Goal: Task Accomplishment & Management: Use online tool/utility

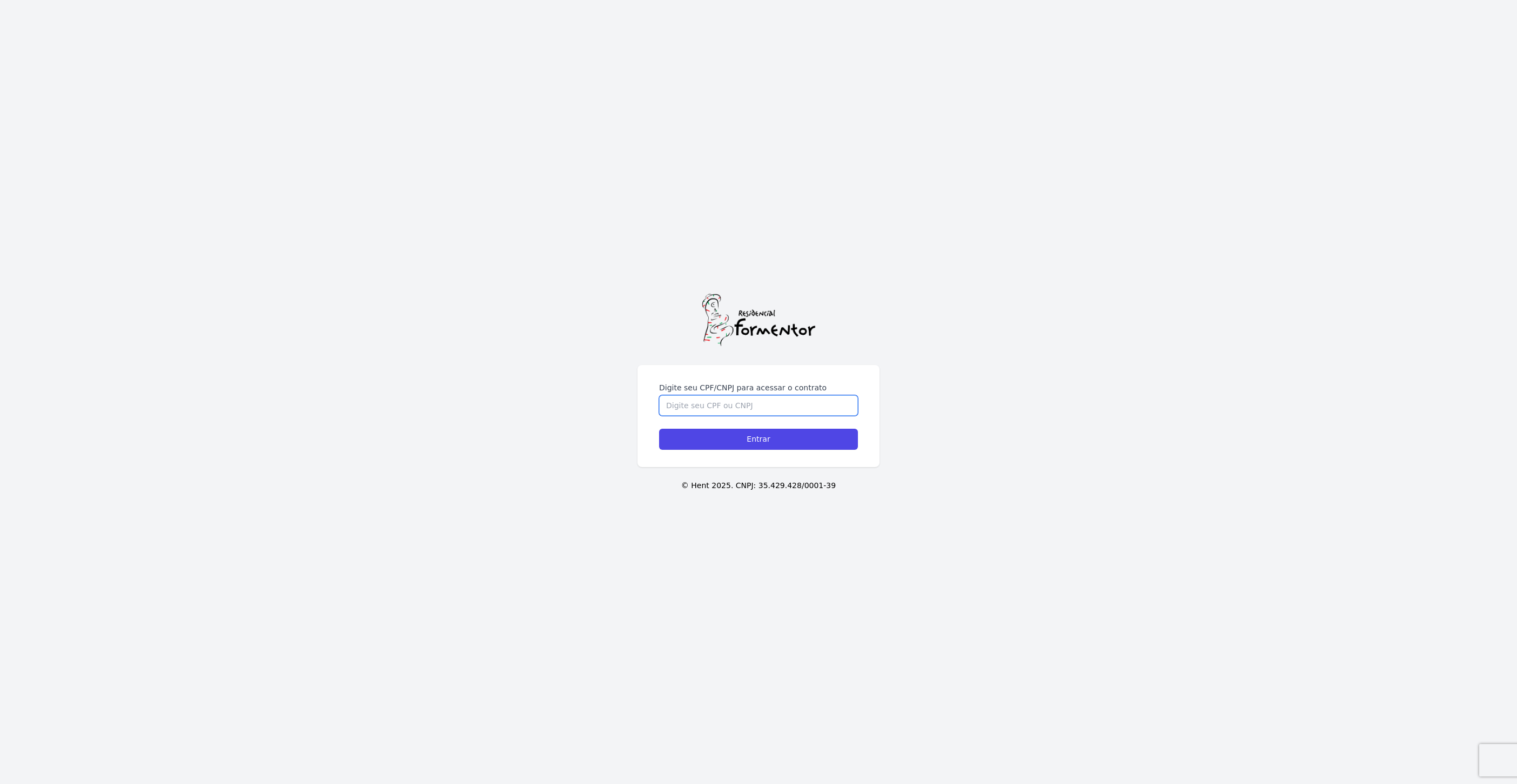
click at [774, 401] on input "Digite seu CPF/CNPJ para acessar o contrato" at bounding box center [758, 406] width 199 height 21
type input "41933607840"
click at [659, 428] on input "Entrar" at bounding box center [758, 439] width 199 height 21
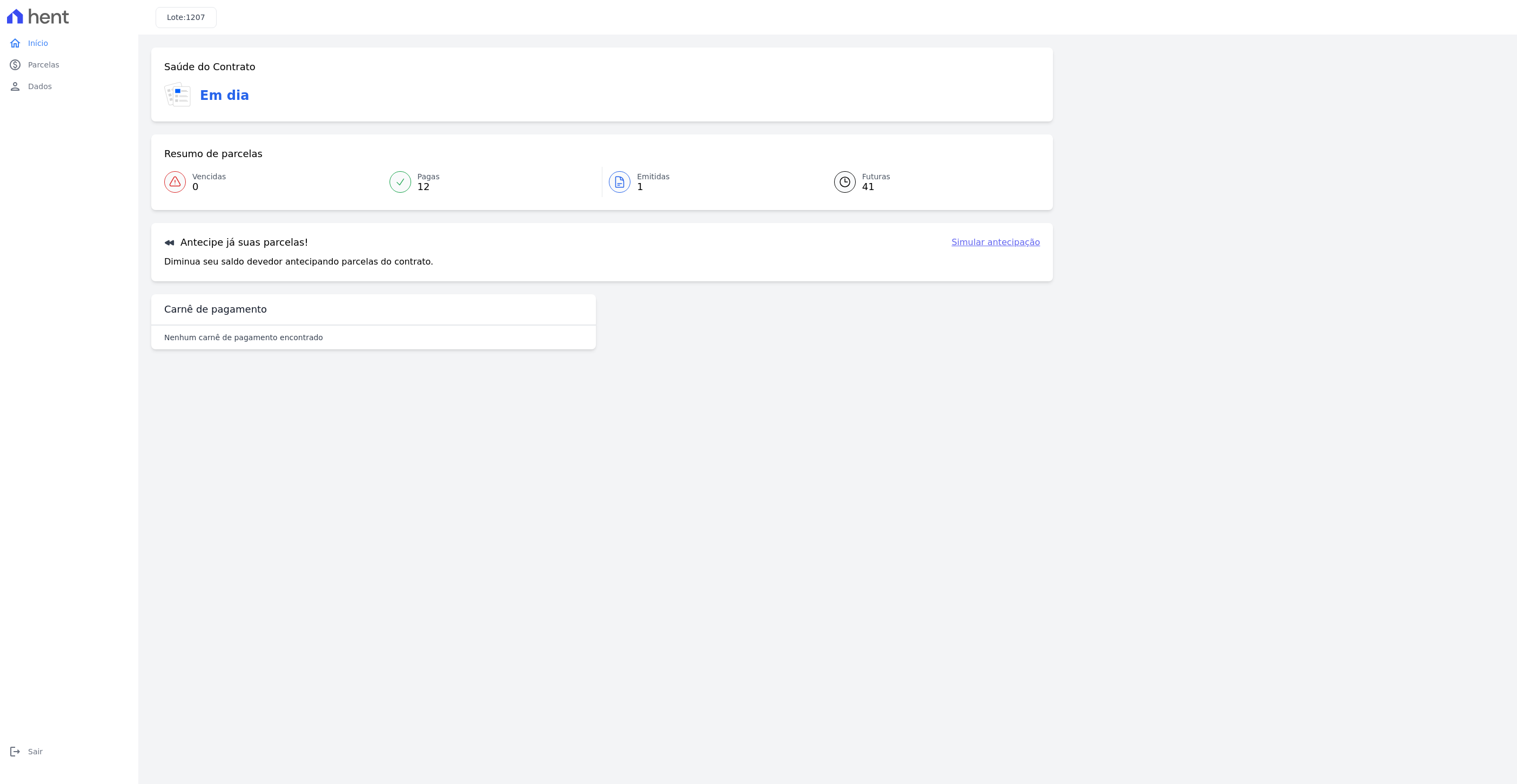
click at [984, 240] on link "Simular antecipação" at bounding box center [996, 242] width 88 height 13
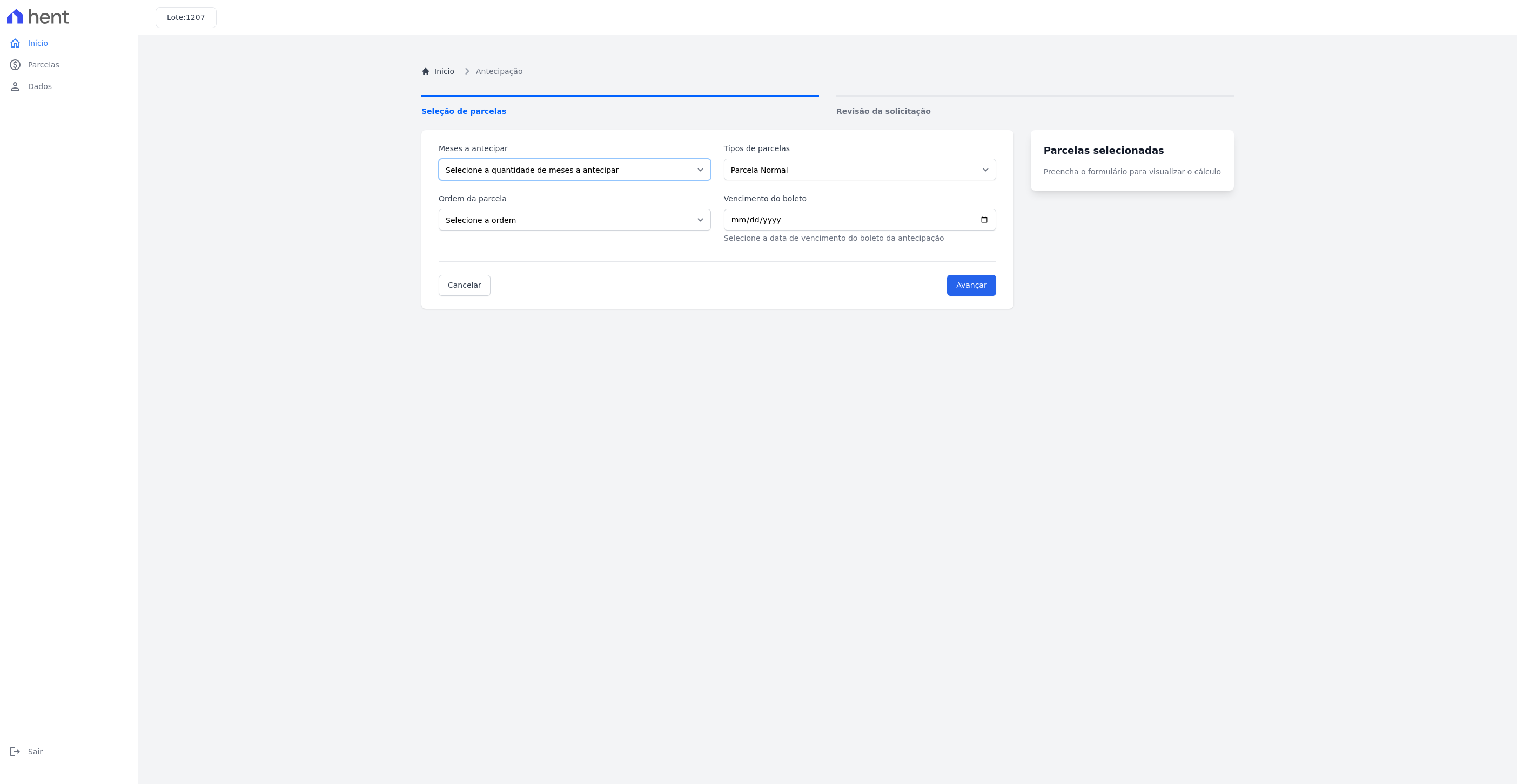
click at [534, 177] on select "Selecione a quantidade de meses a antecipar 1 2 3 4 5 6 7 8 9 10 11 12 13 14 15…" at bounding box center [575, 170] width 272 height 22
click at [1018, 459] on div "Inicio Antecipação Seleção de parcelas Revisão da solicitação Meses a antecipar…" at bounding box center [827, 440] width 830 height 784
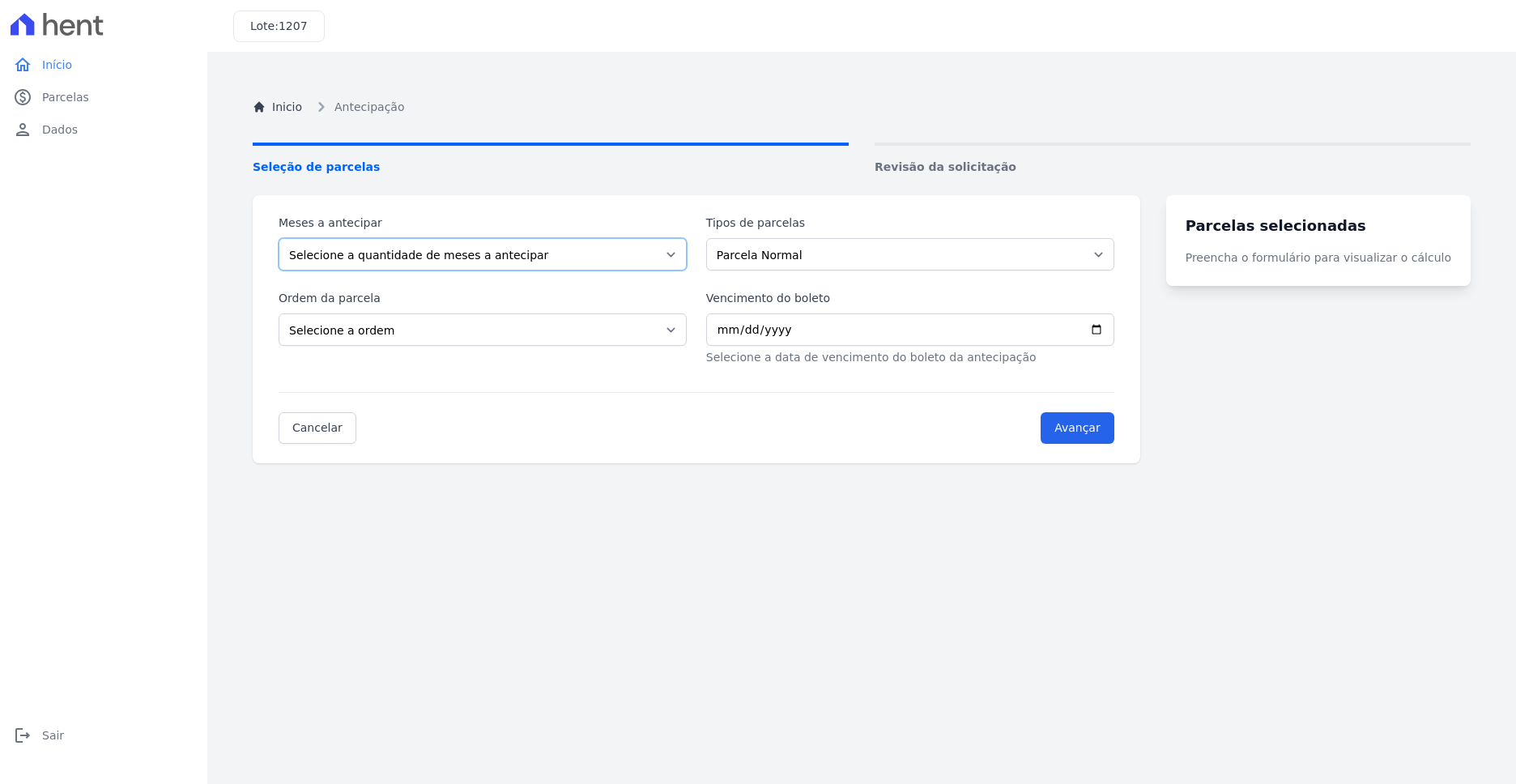
click at [476, 260] on select "Selecione a quantidade de meses a antecipar 1 2 3 4 5 6 7 8 9 10 11 12 13 14 15…" at bounding box center [483, 254] width 408 height 33
select select "1"
click at [279, 238] on select "Selecione a quantidade de meses a antecipar 1 2 3 4 5 6 7 8 9 10 11 12 13 14 15…" at bounding box center [483, 254] width 408 height 33
click at [820, 263] on select "Parcela Normal Intercalada Taxas Outros" at bounding box center [910, 254] width 408 height 33
click at [716, 238] on select "Parcela Normal Intercalada Taxas Outros" at bounding box center [910, 254] width 408 height 33
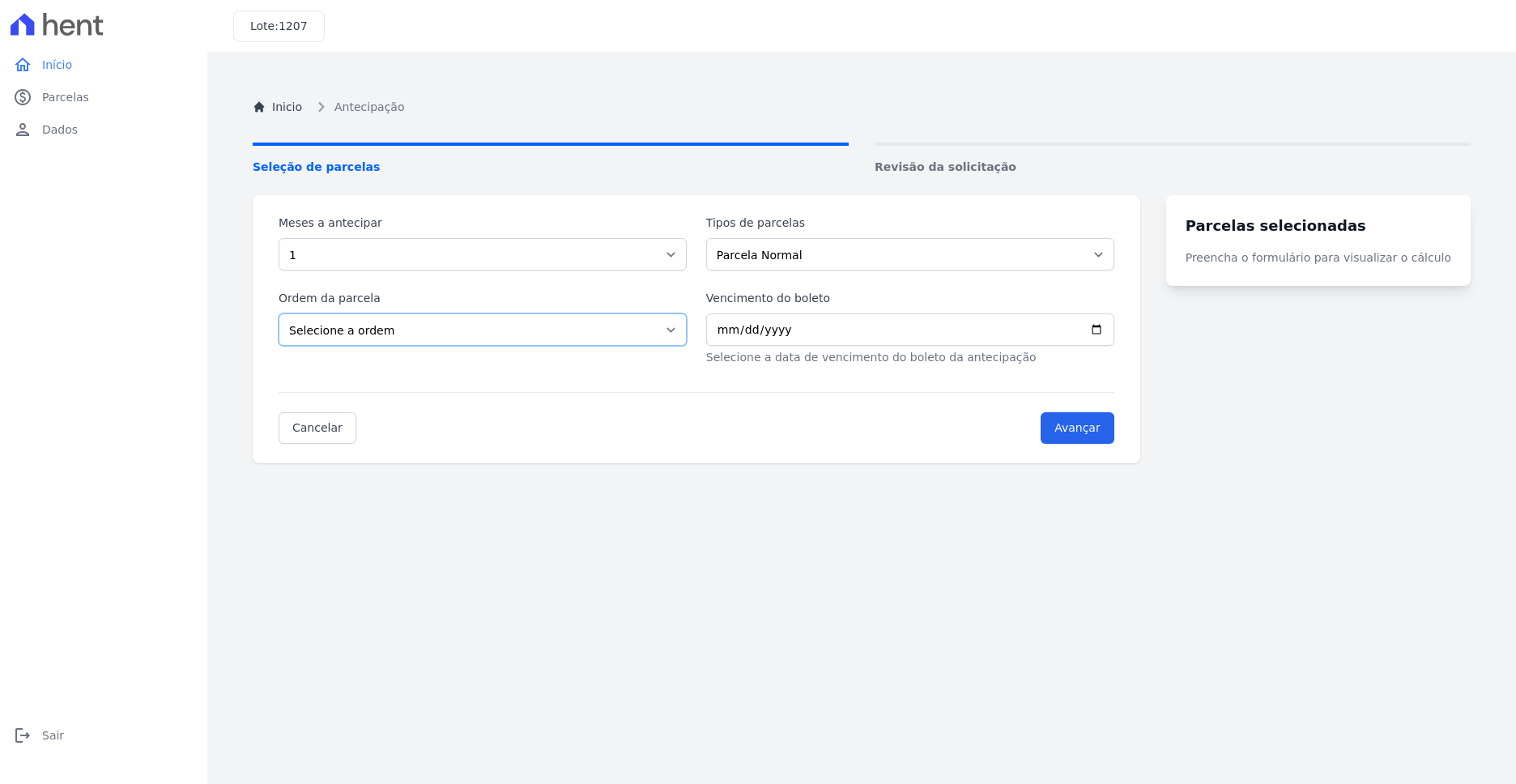
click at [353, 327] on select "Selecione a ordem Últimas parcelas Primeiras parcelas" at bounding box center [483, 329] width 408 height 33
select select "beginning"
click at [279, 313] on select "Selecione a ordem Últimas parcelas Primeiras parcelas" at bounding box center [483, 329] width 408 height 33
click at [817, 327] on input "Vencimento do boleto" at bounding box center [910, 329] width 408 height 33
click at [1114, 331] on input "Vencimento do boleto" at bounding box center [910, 329] width 408 height 33
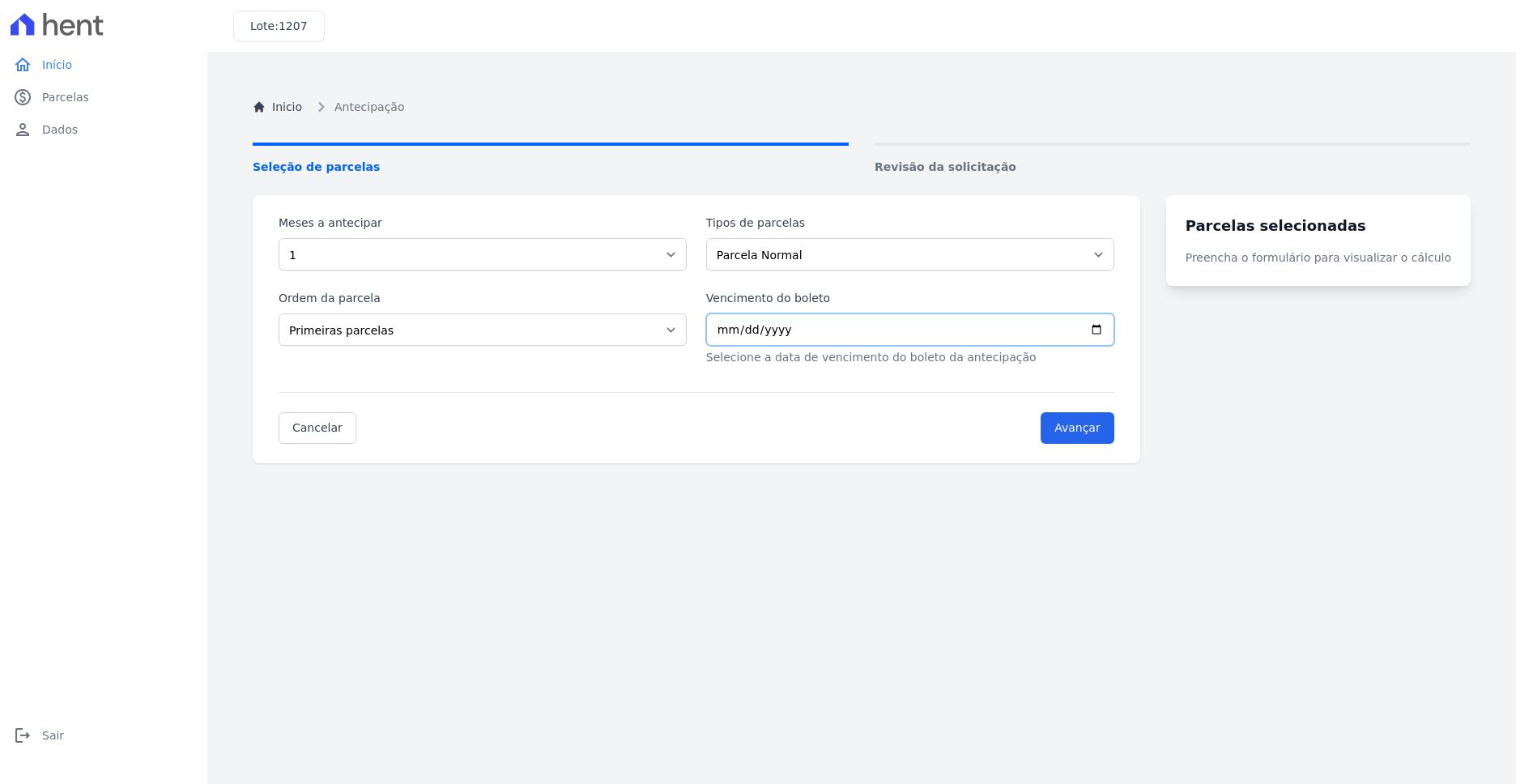
type input "[DATE]"
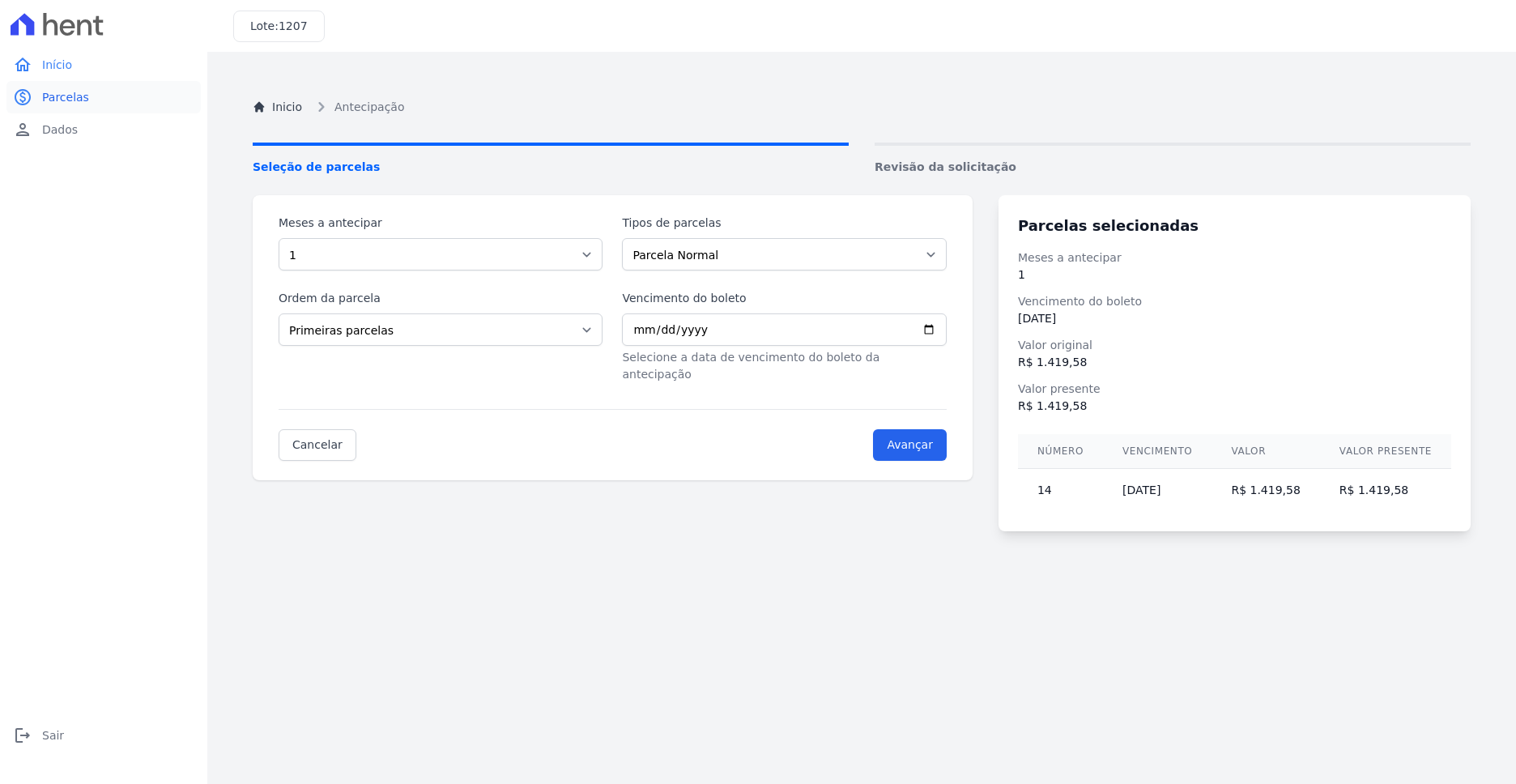
click at [98, 102] on link "paid Parcelas" at bounding box center [103, 97] width 194 height 33
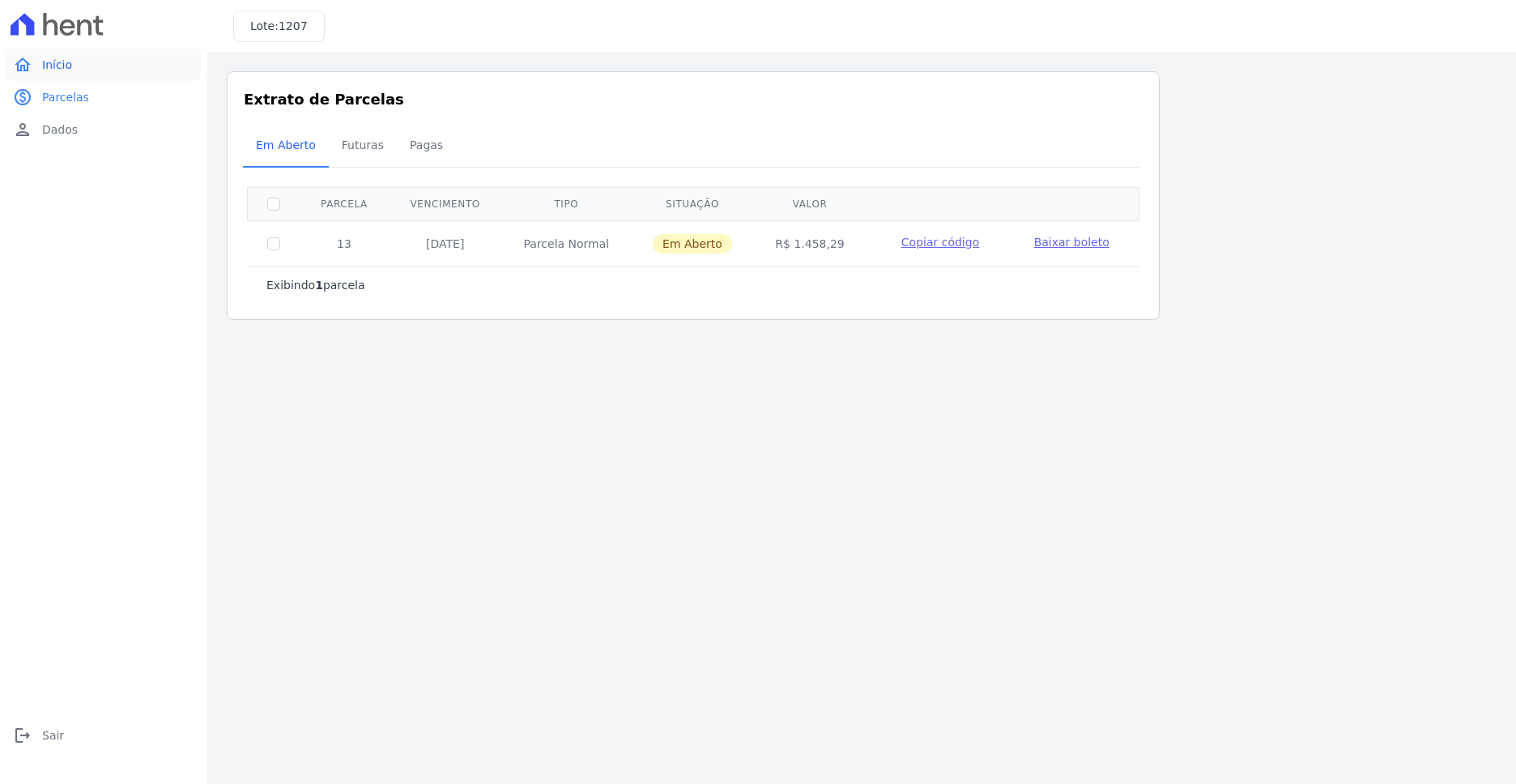
click at [89, 64] on link "home Início" at bounding box center [103, 64] width 194 height 33
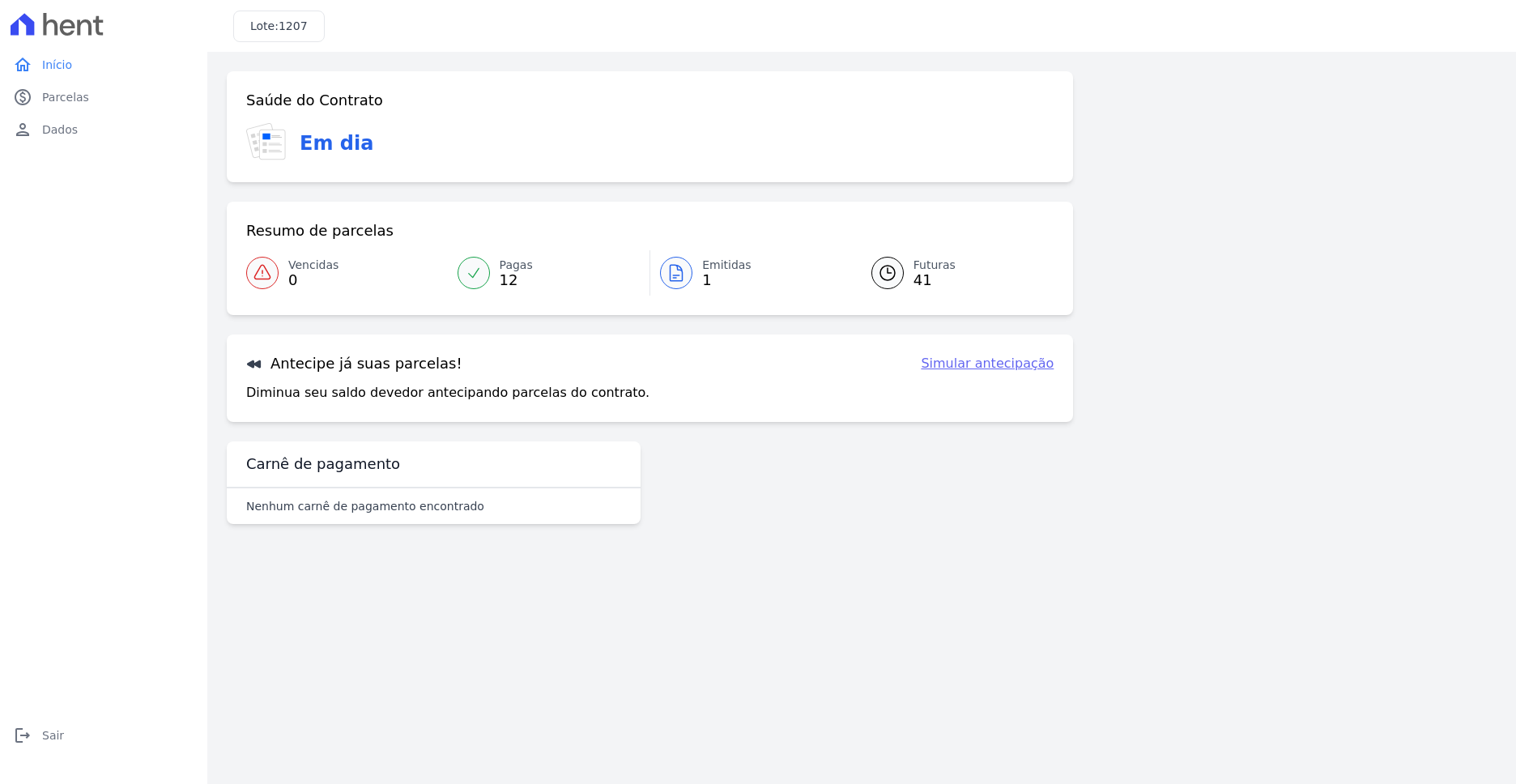
click at [524, 271] on span "Pagas" at bounding box center [517, 265] width 34 height 17
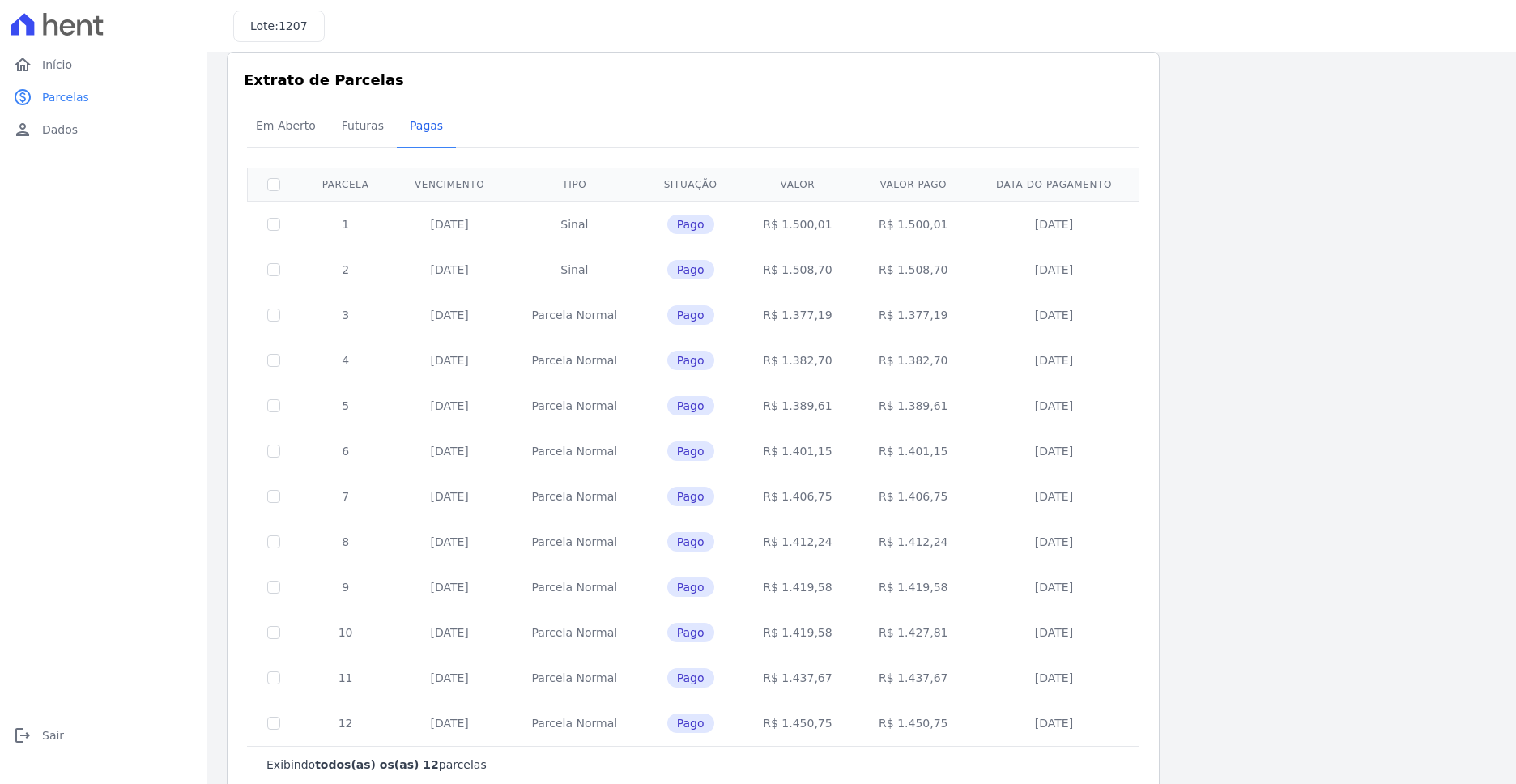
scroll to position [54, 0]
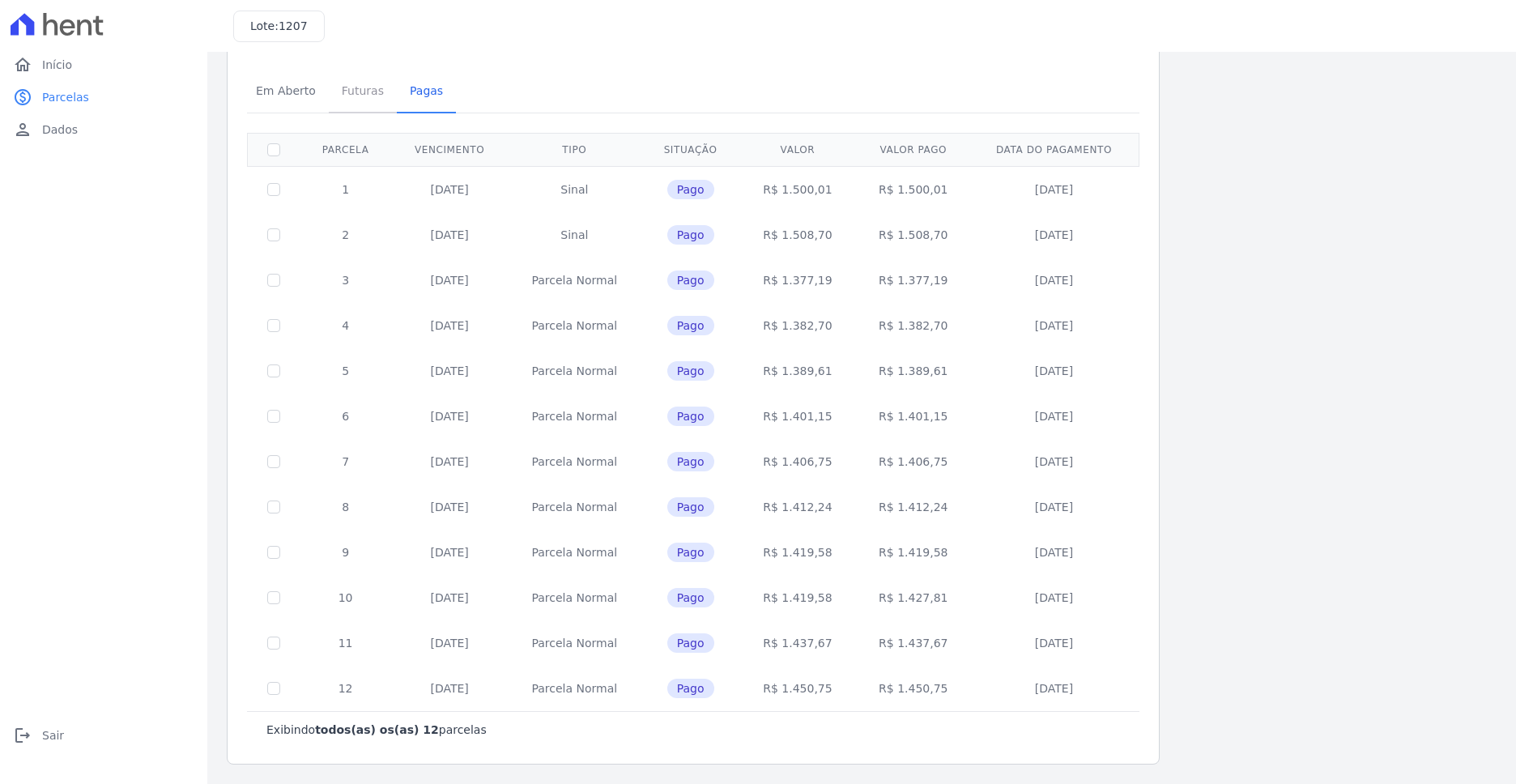
click at [367, 93] on span "Futuras" at bounding box center [363, 90] width 62 height 33
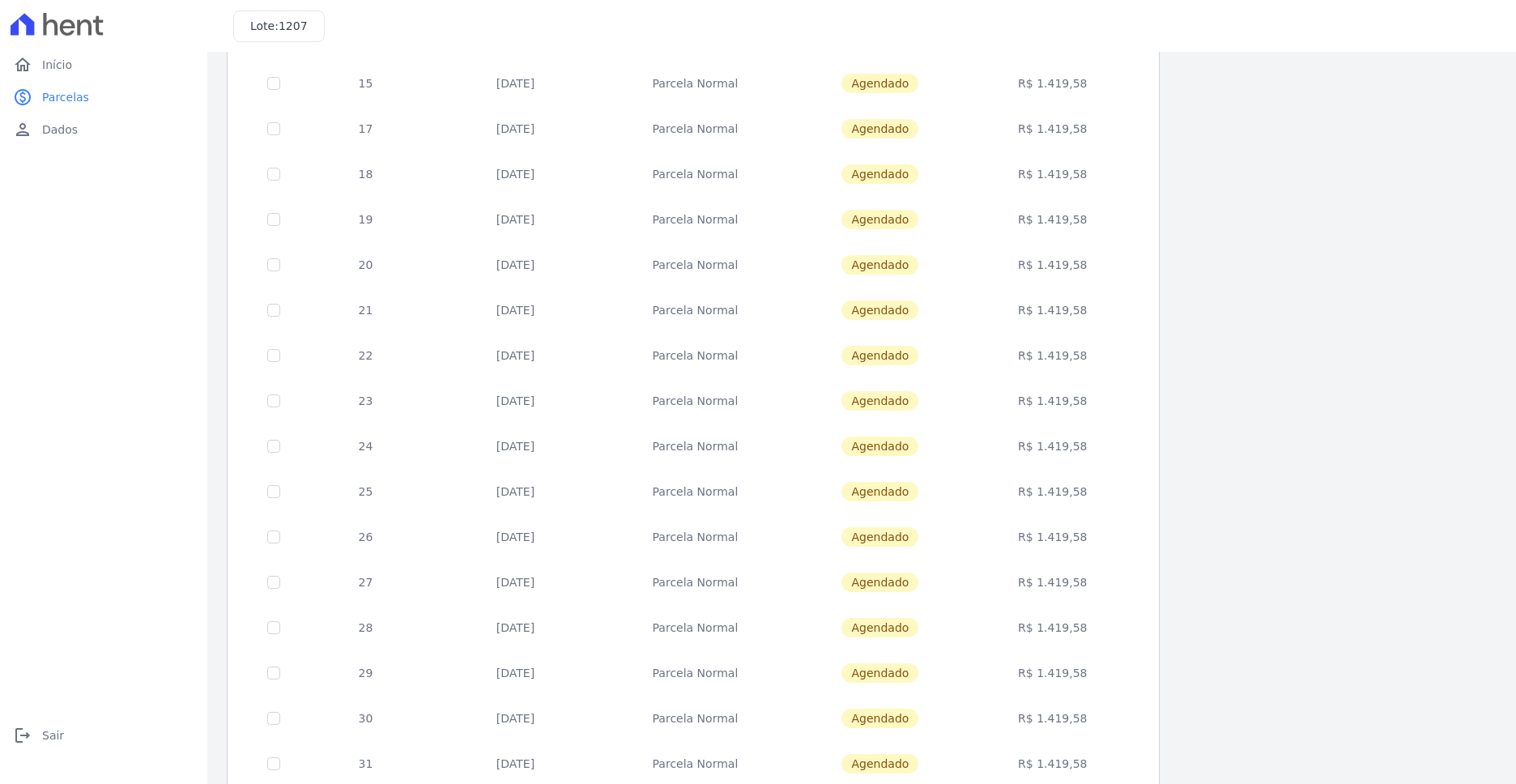
scroll to position [438, 0]
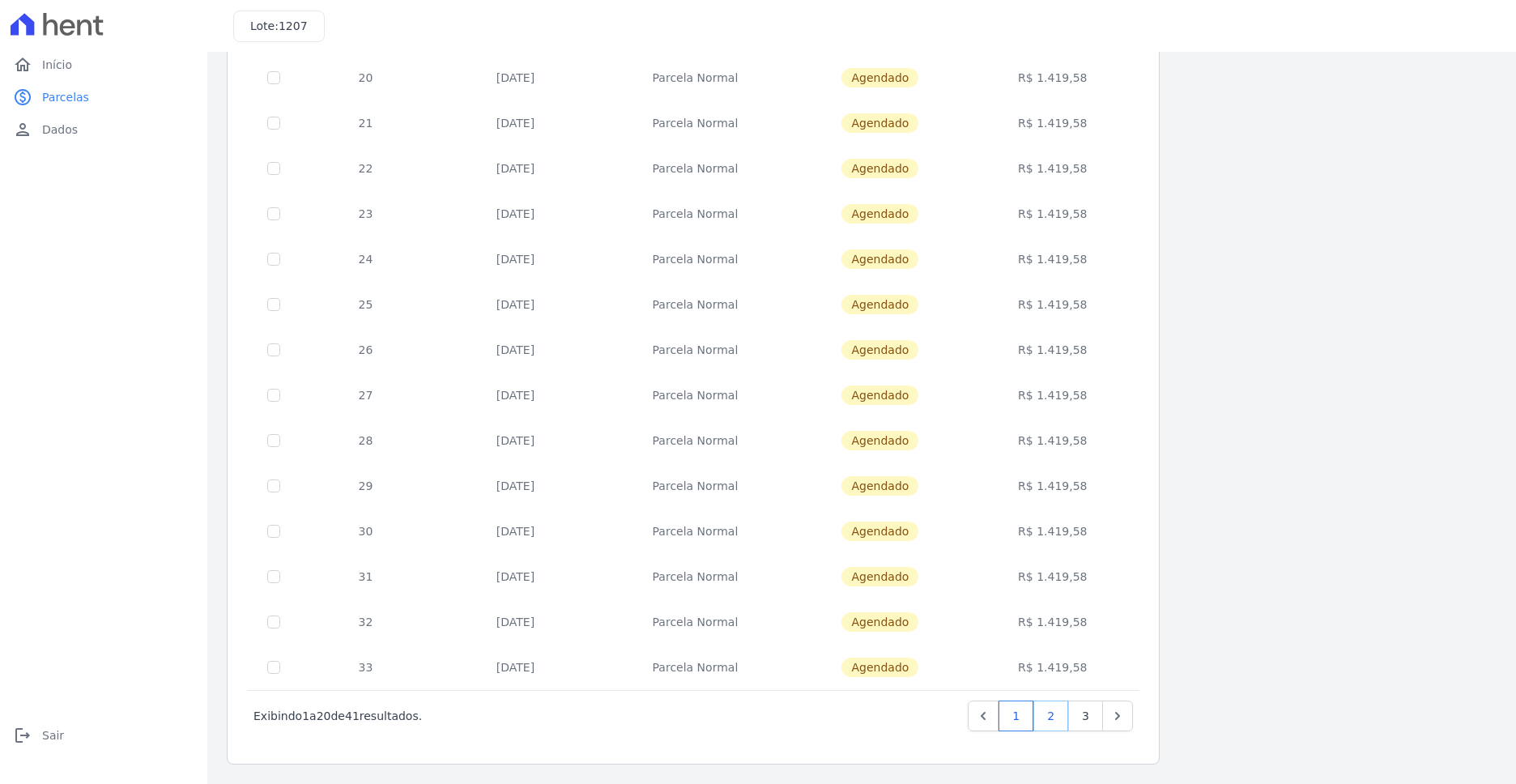
click at [1055, 713] on link "2" at bounding box center [1051, 716] width 34 height 31
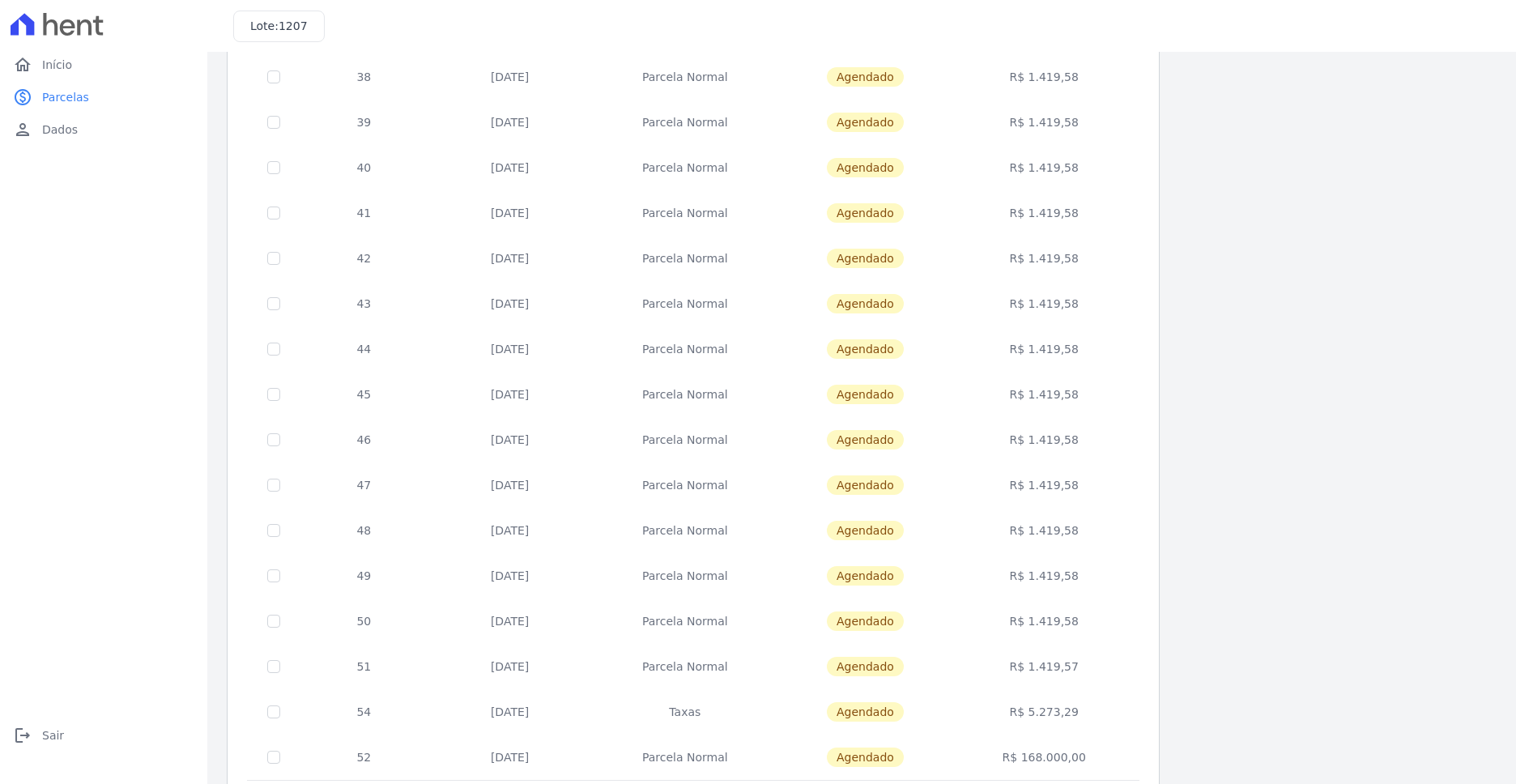
scroll to position [438, 0]
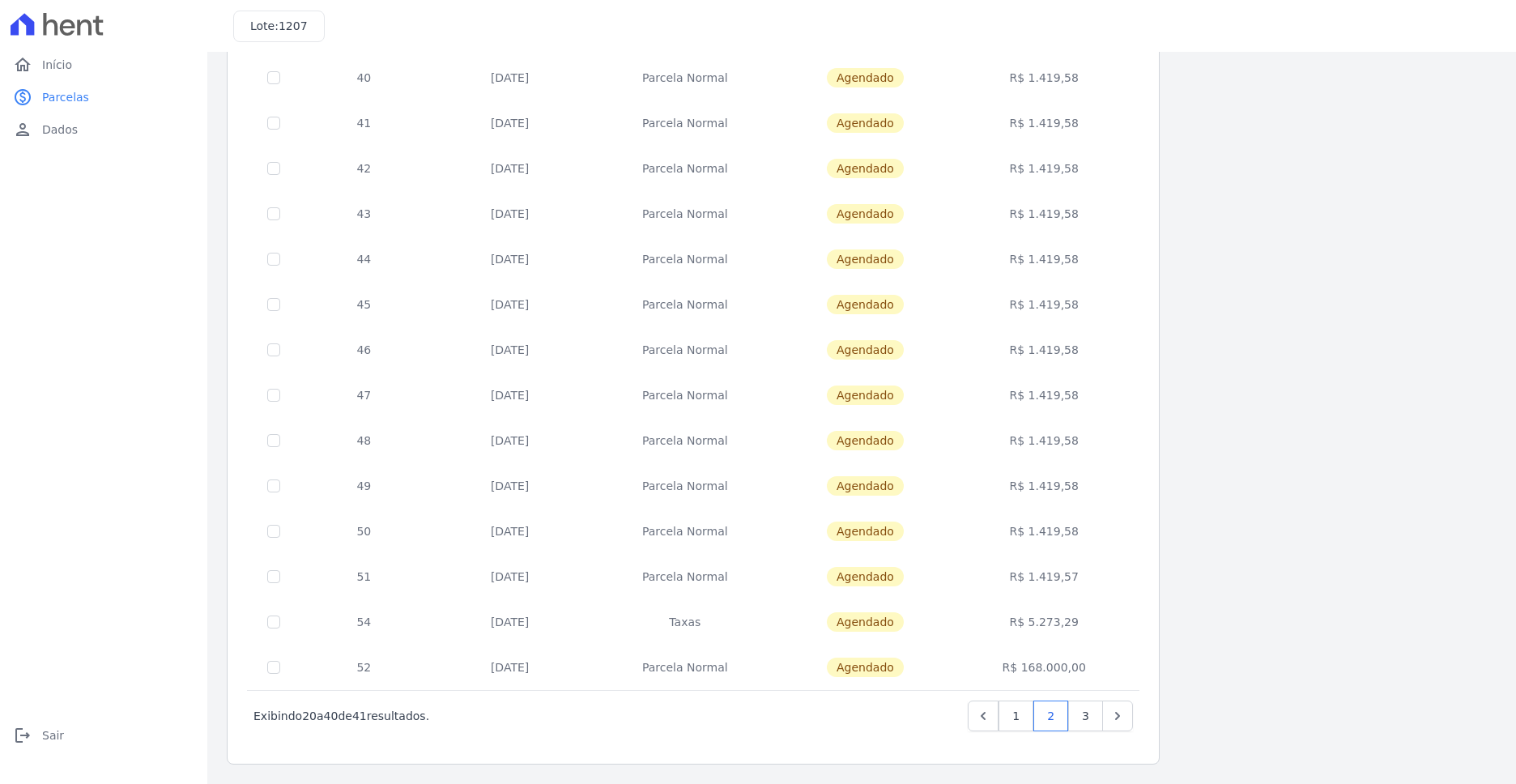
drag, startPoint x: 1078, startPoint y: 576, endPoint x: 1030, endPoint y: 567, distance: 48.8
click at [1036, 567] on td "R$ 1.419,57" at bounding box center [1045, 576] width 184 height 45
drag, startPoint x: 131, startPoint y: 538, endPoint x: 146, endPoint y: 547, distance: 17.5
click at [131, 537] on div "home Início home Início paid Parcelas paid Parcelas person Dados person Dados l…" at bounding box center [103, 410] width 194 height 722
click at [279, 577] on input "checkbox" at bounding box center [274, 577] width 13 height 13
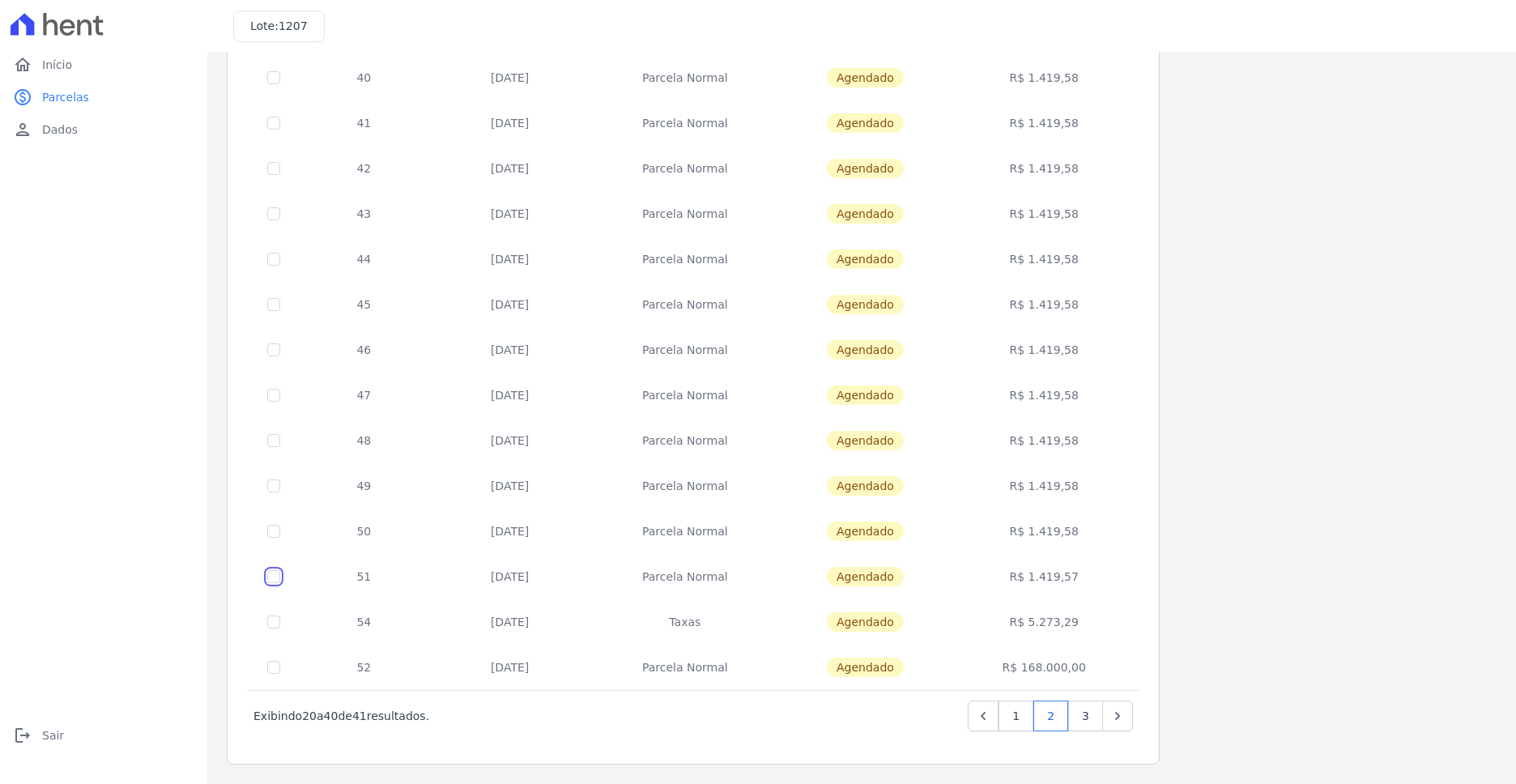
checkbox input "true"
click at [277, 526] on input "checkbox" at bounding box center [274, 531] width 13 height 13
checkbox input "true"
click at [274, 481] on input "checkbox" at bounding box center [274, 486] width 13 height 13
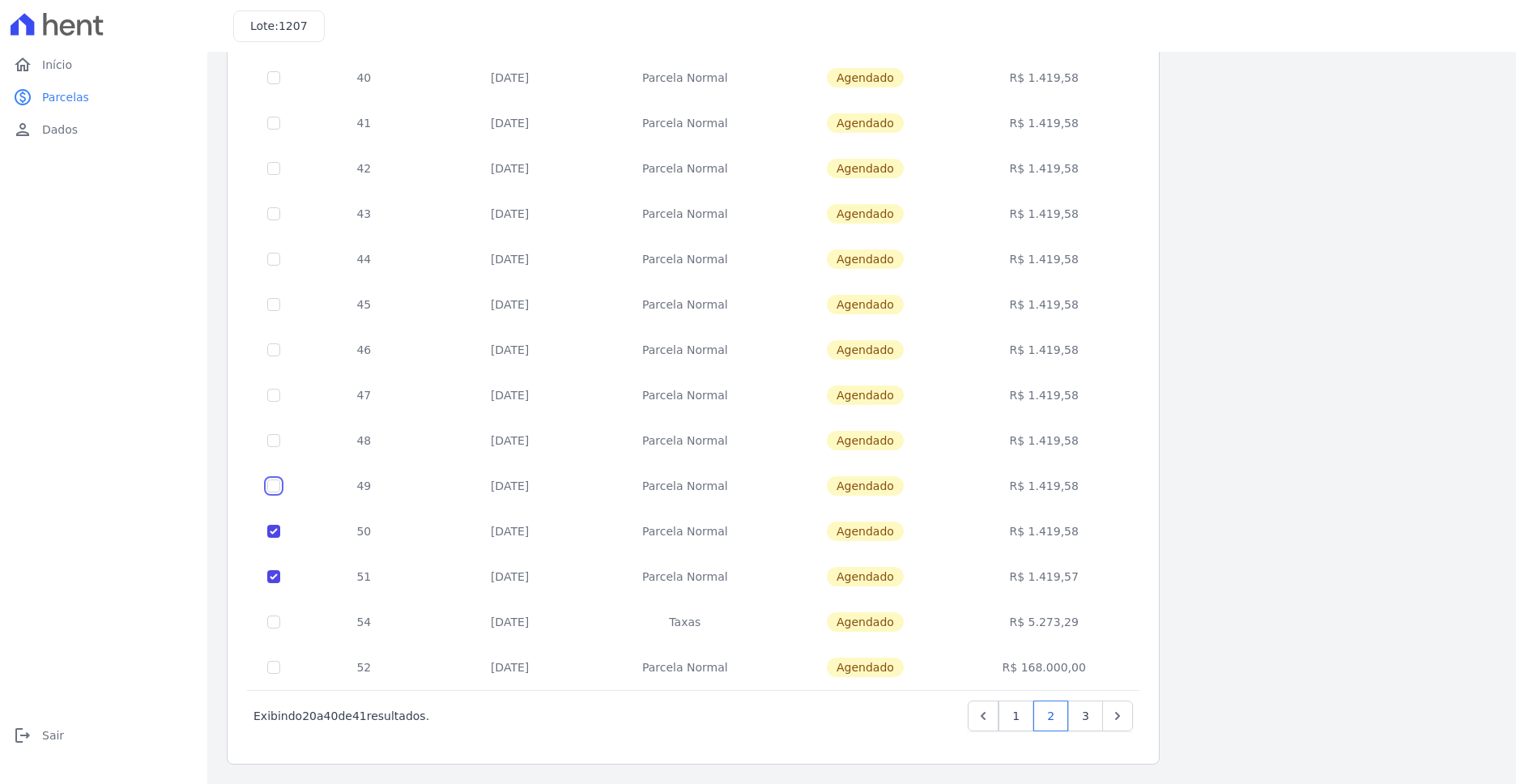
checkbox input "true"
click at [276, 438] on input "checkbox" at bounding box center [274, 441] width 13 height 13
checkbox input "true"
click at [279, 391] on input "checkbox" at bounding box center [274, 395] width 13 height 13
checkbox input "true"
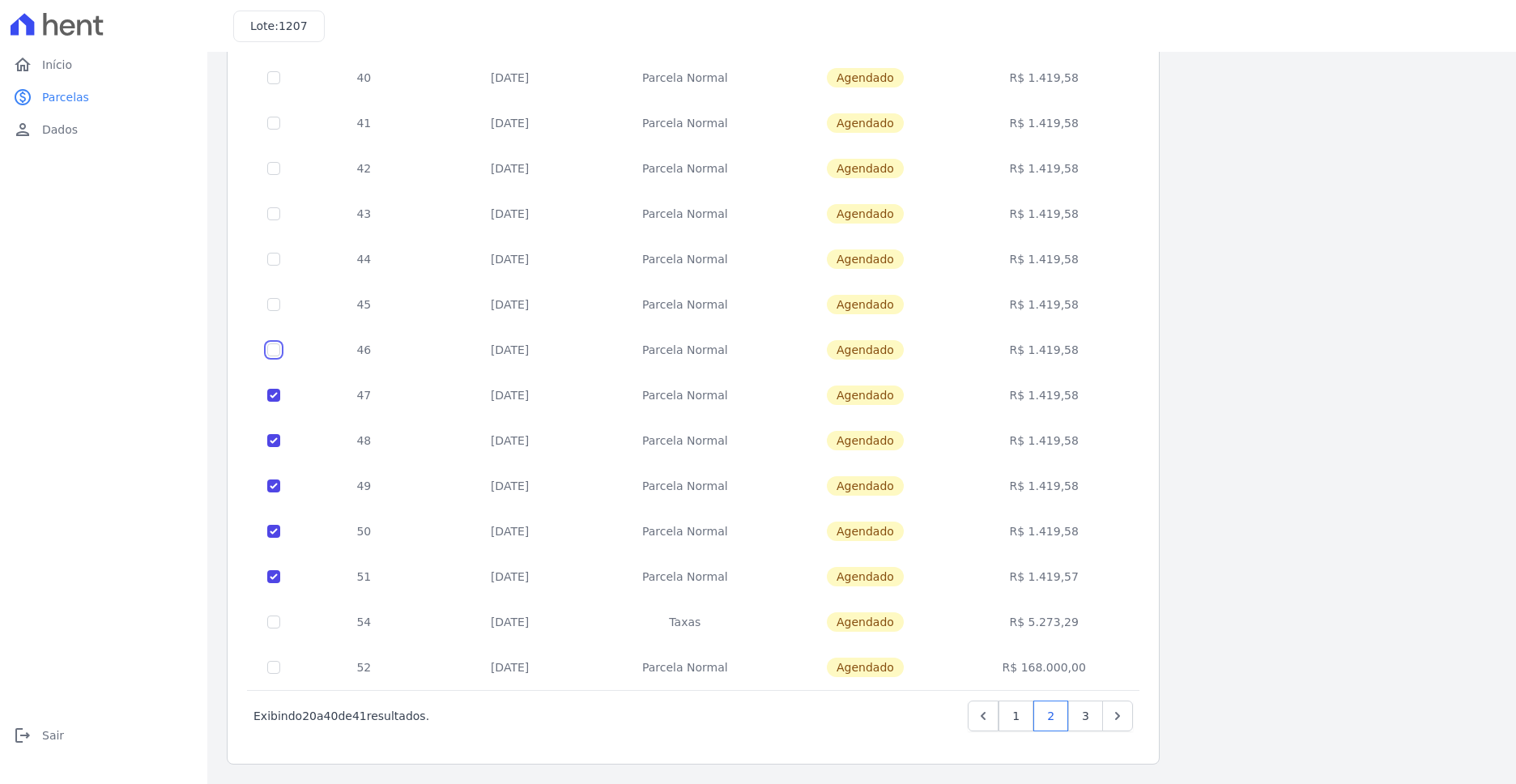
click at [277, 349] on input "checkbox" at bounding box center [274, 350] width 13 height 13
checkbox input "true"
click at [276, 301] on input "checkbox" at bounding box center [274, 305] width 13 height 13
checkbox input "true"
click at [273, 253] on input "checkbox" at bounding box center [274, 259] width 13 height 13
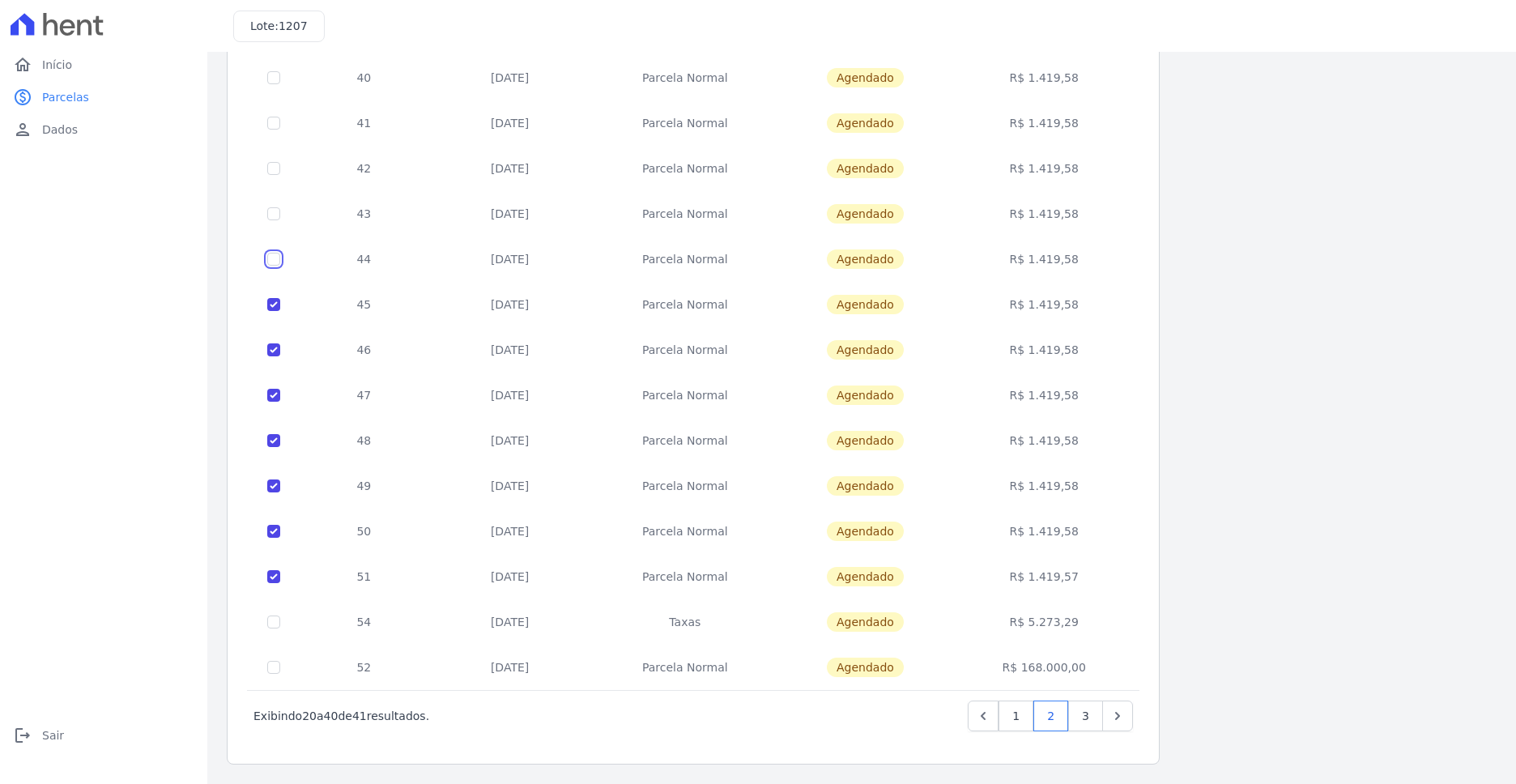
checkbox input "true"
click at [278, 210] on input "checkbox" at bounding box center [274, 214] width 13 height 13
checkbox input "true"
drag, startPoint x: 279, startPoint y: 164, endPoint x: 275, endPoint y: 113, distance: 51.2
click at [278, 163] on input "checkbox" at bounding box center [274, 168] width 13 height 13
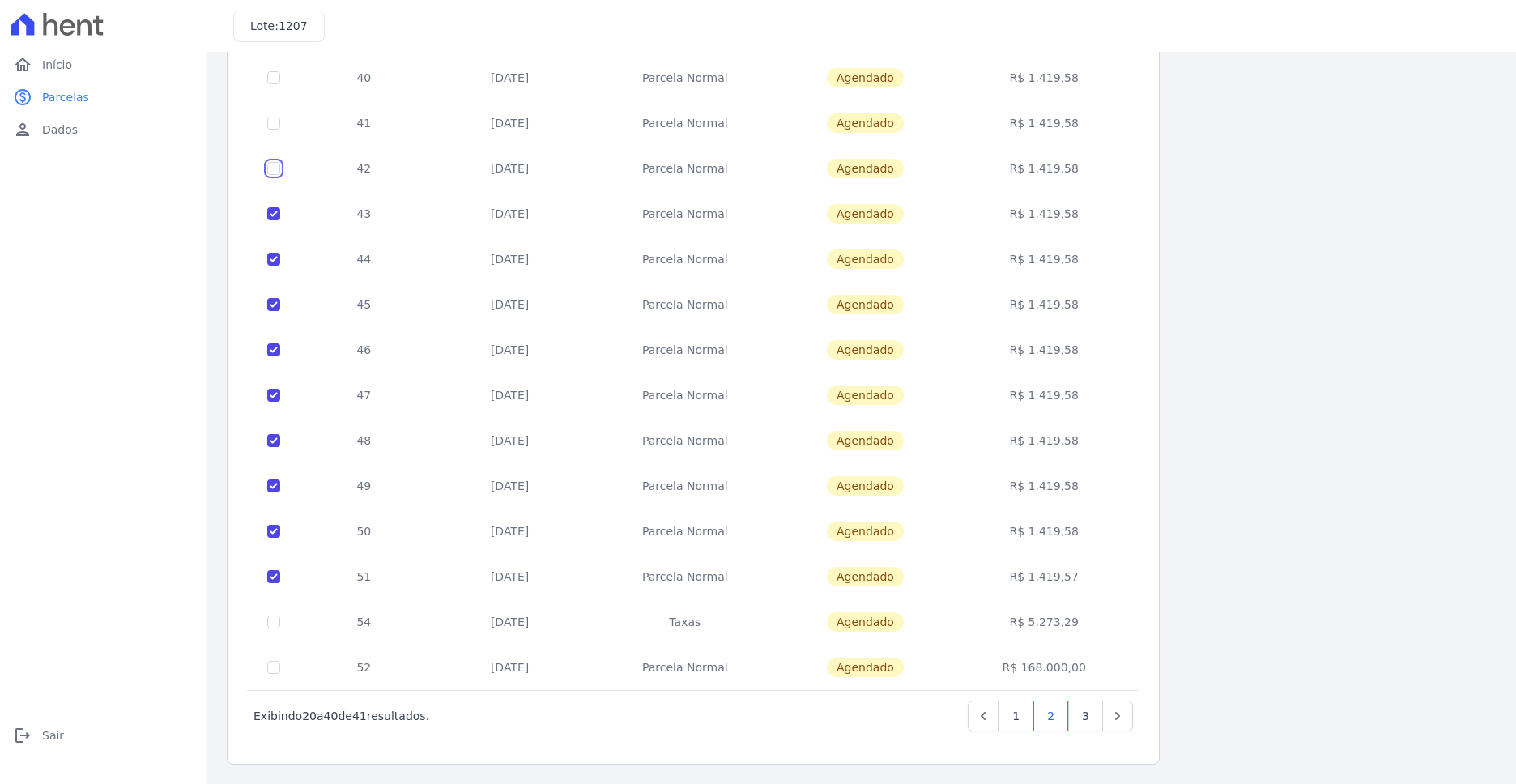
checkbox input "true"
drag, startPoint x: 275, startPoint y: 126, endPoint x: 279, endPoint y: 92, distance: 34.2
click at [277, 120] on input "checkbox" at bounding box center [274, 123] width 13 height 13
checkbox input "true"
click at [275, 75] on input "checkbox" at bounding box center [274, 78] width 13 height 13
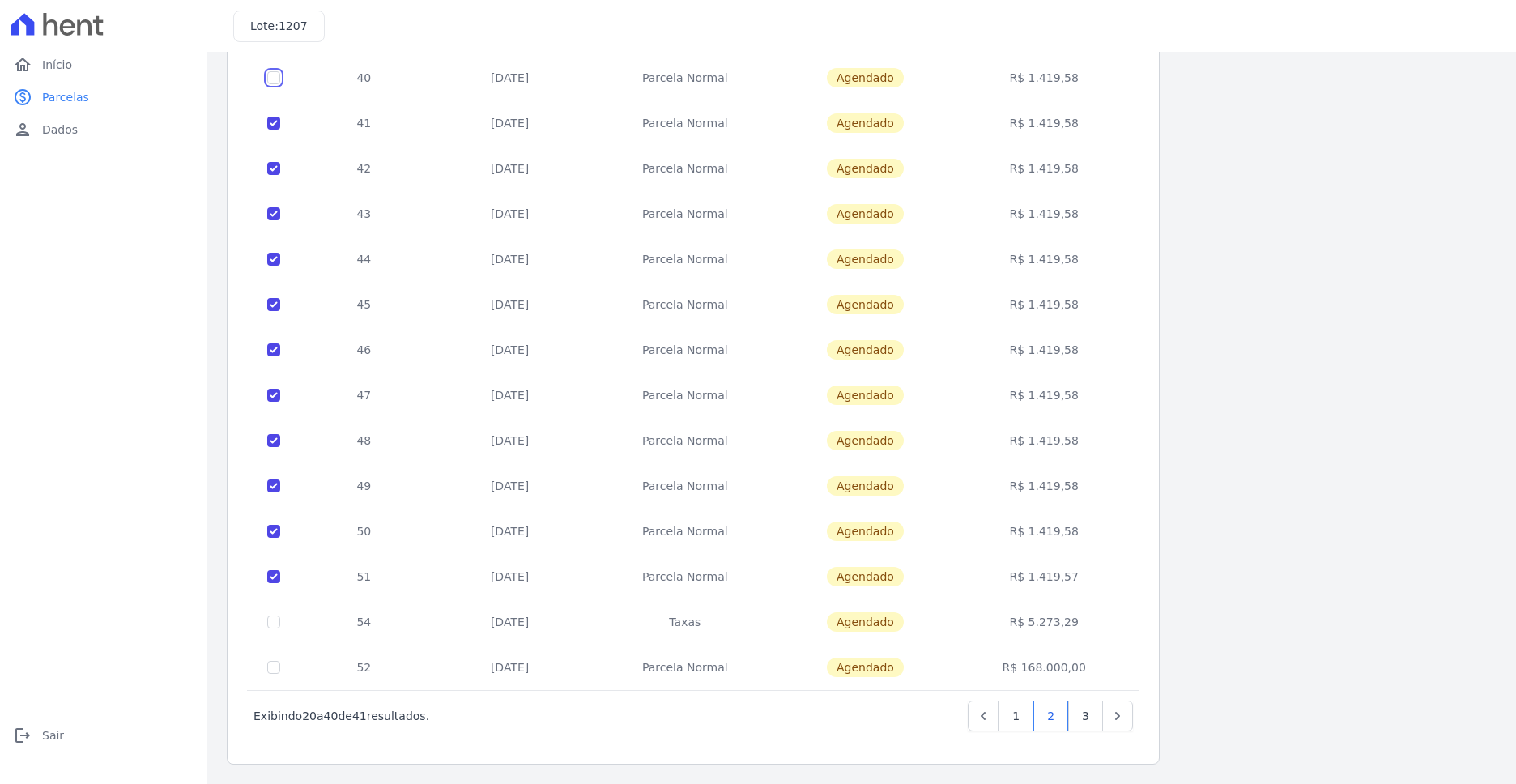
checkbox input "true"
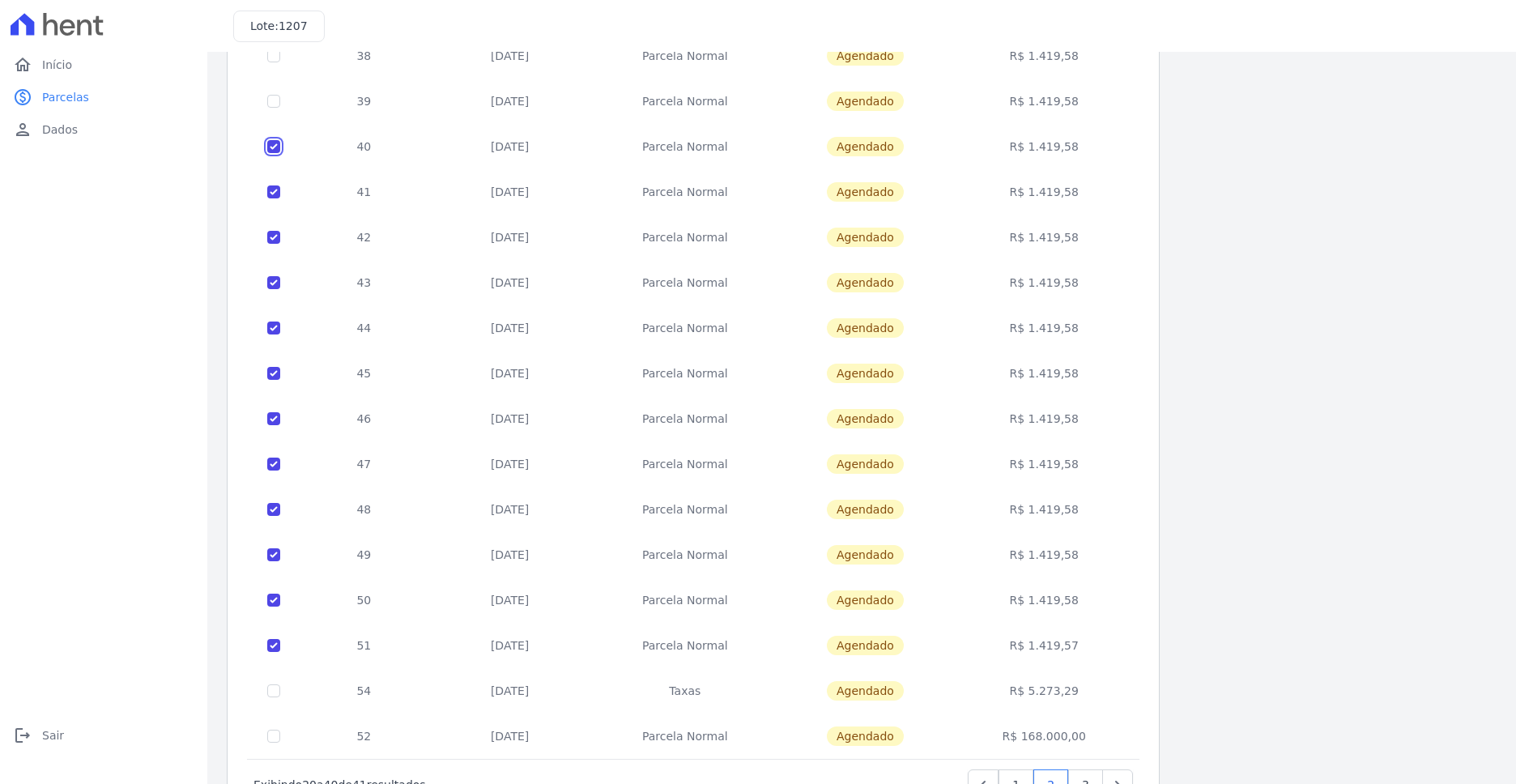
scroll to position [34, 0]
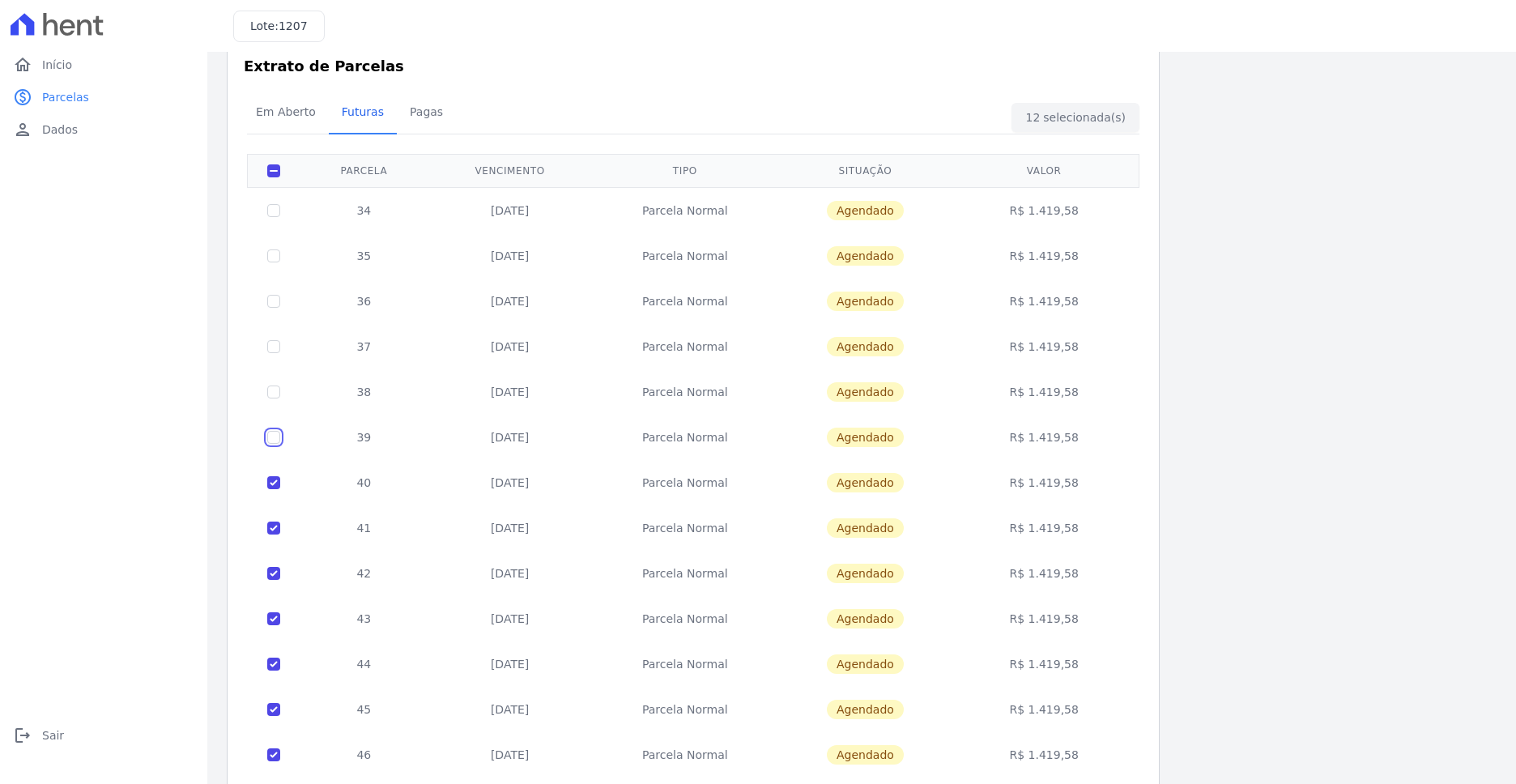
click at [273, 436] on input "checkbox" at bounding box center [274, 437] width 13 height 13
checkbox input "true"
click at [279, 388] on input "checkbox" at bounding box center [274, 392] width 13 height 13
checkbox input "true"
click at [277, 351] on input "checkbox" at bounding box center [274, 346] width 13 height 13
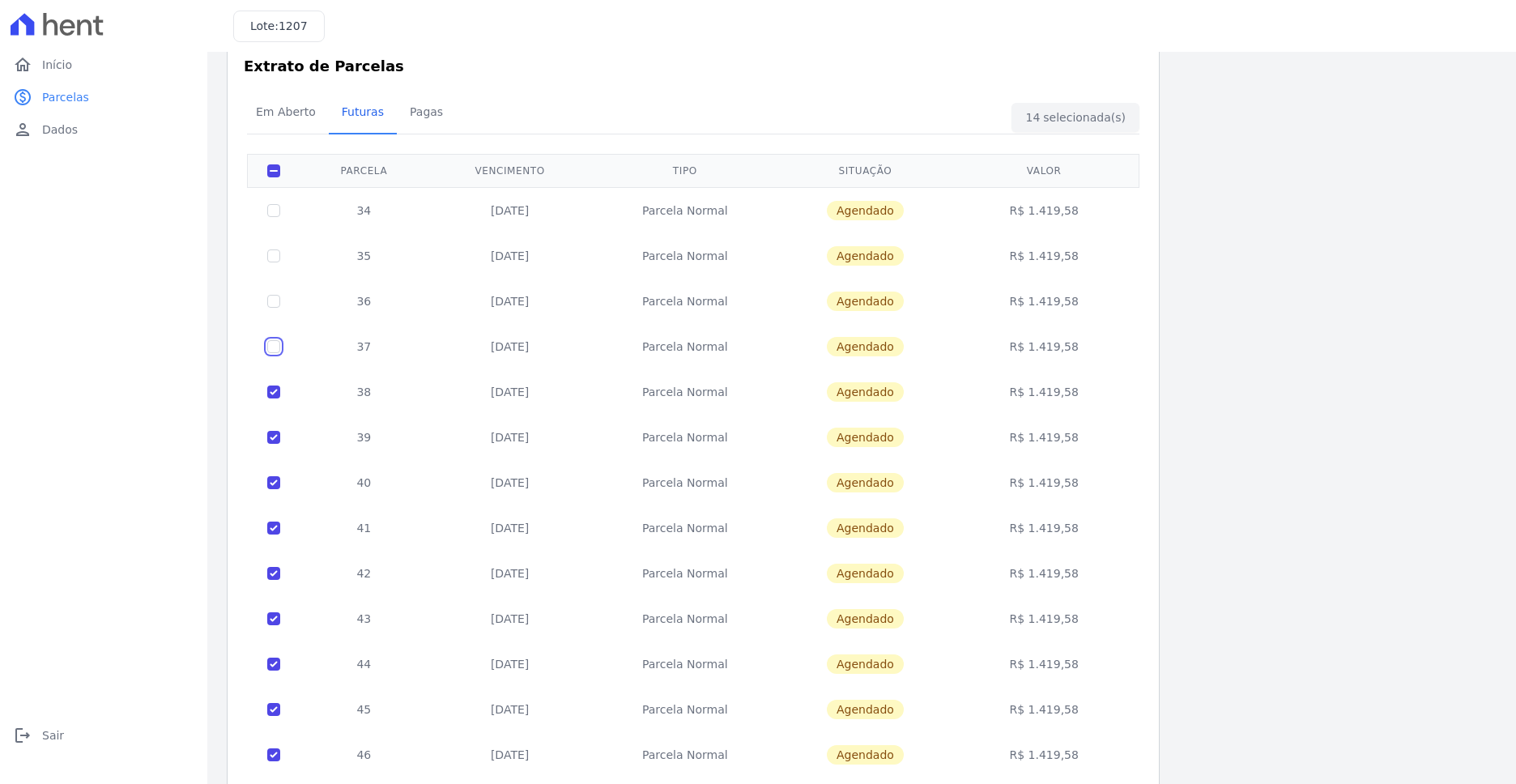
checkbox input "true"
click at [275, 306] on input "checkbox" at bounding box center [274, 301] width 13 height 13
checkbox input "true"
click at [273, 264] on td at bounding box center [275, 255] width 53 height 45
click at [274, 251] on input "checkbox" at bounding box center [274, 256] width 13 height 13
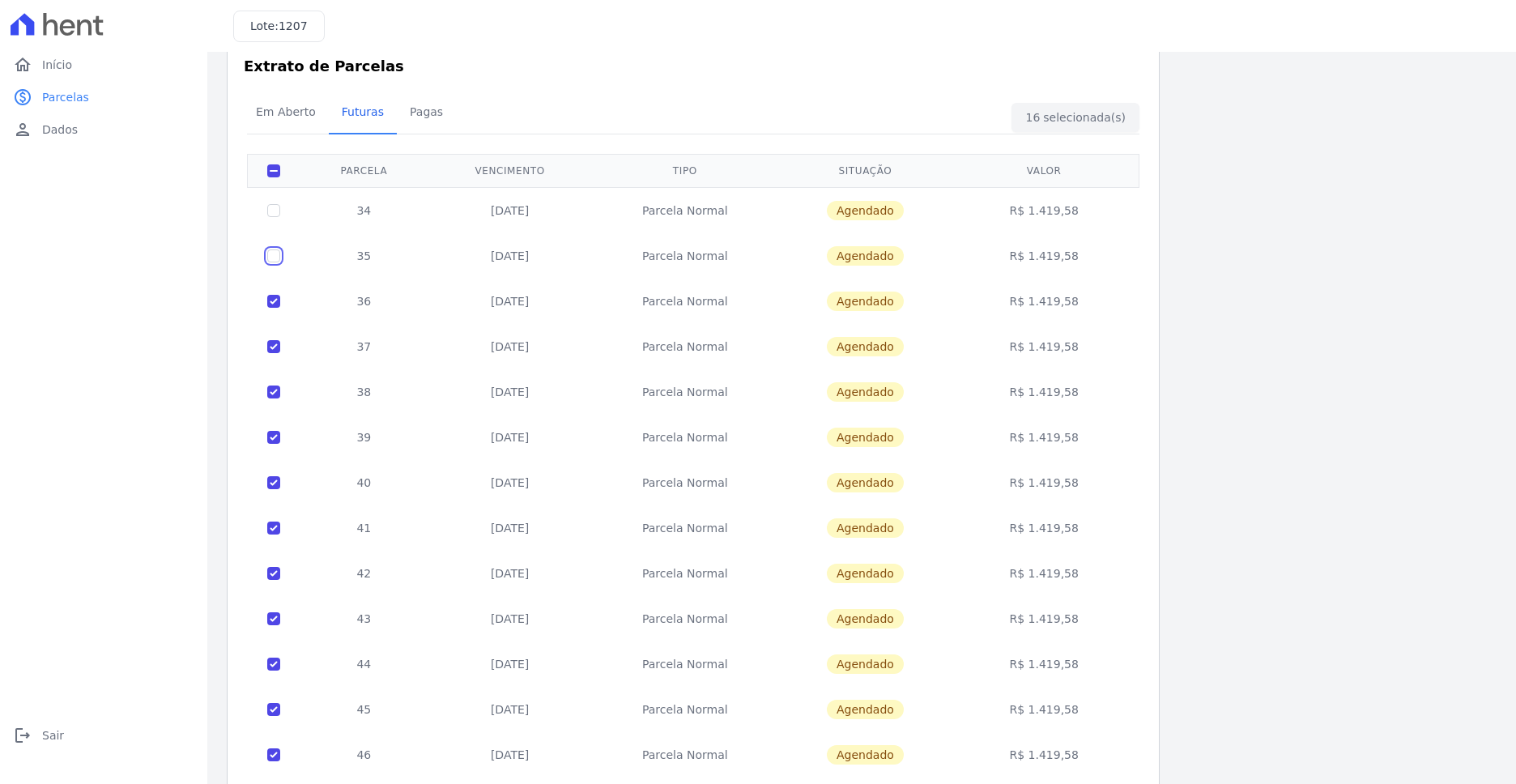
checkbox input "true"
click at [275, 211] on input "checkbox" at bounding box center [274, 210] width 13 height 13
checkbox input "true"
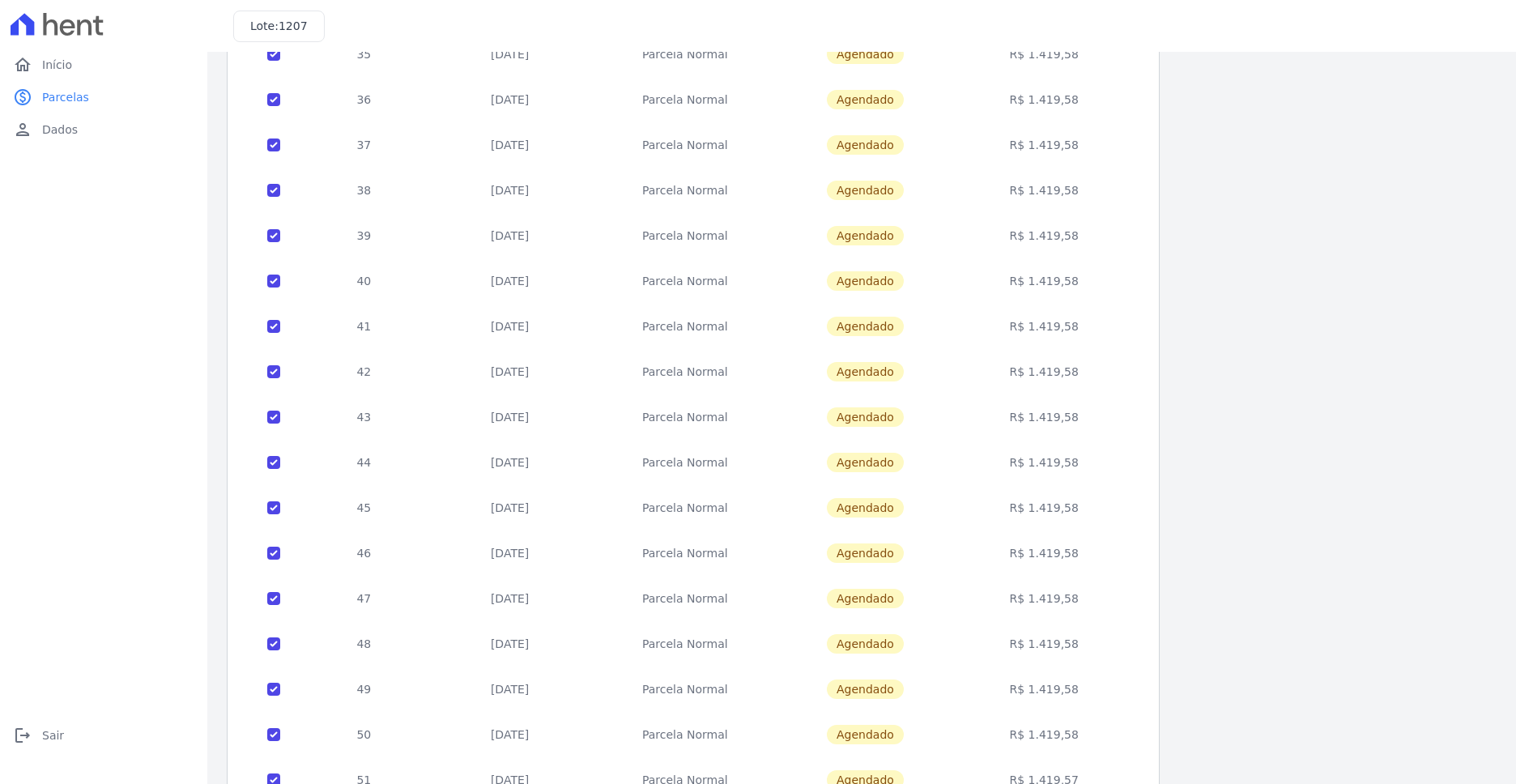
scroll to position [438, 0]
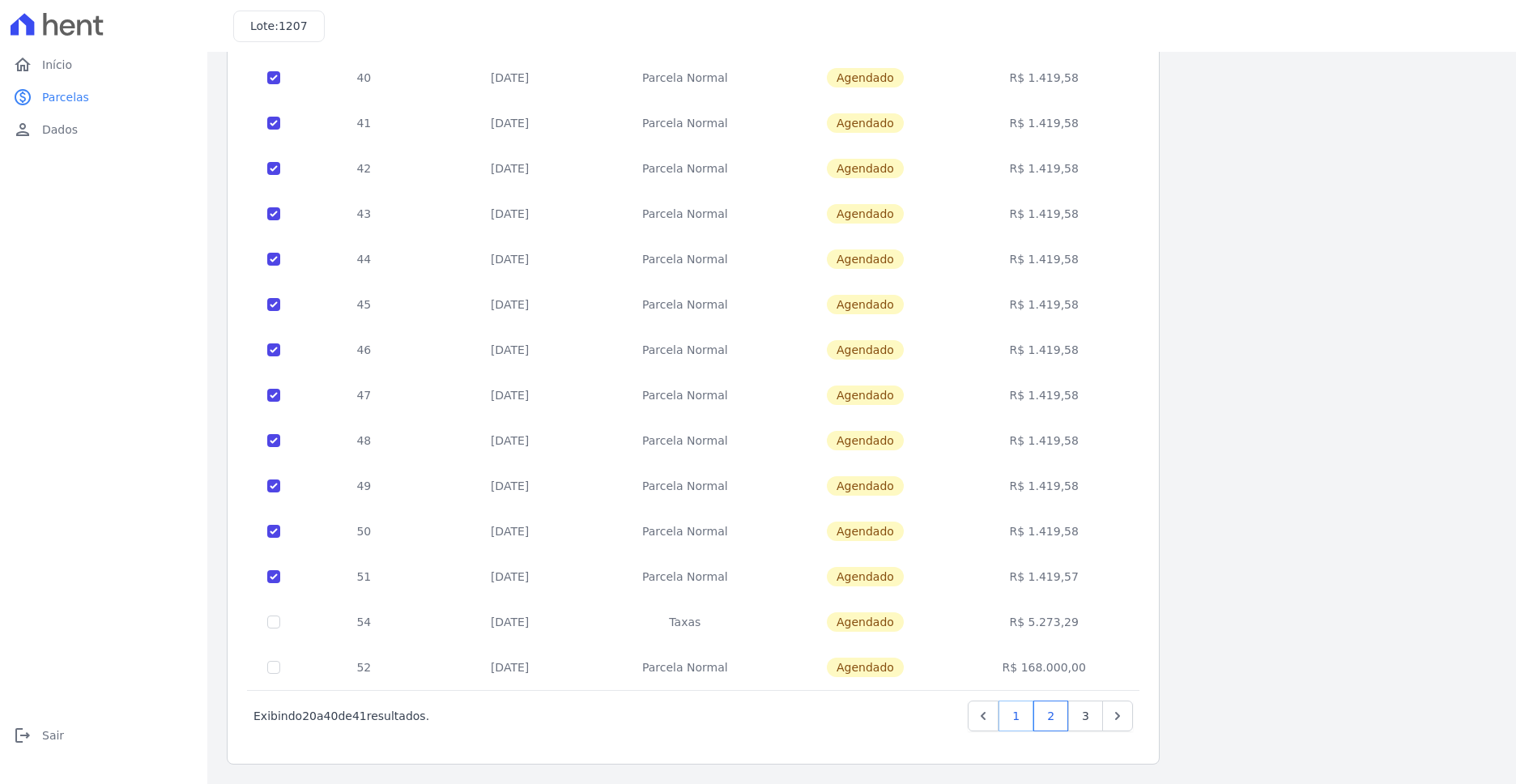
click at [1022, 711] on link "1" at bounding box center [1015, 716] width 34 height 31
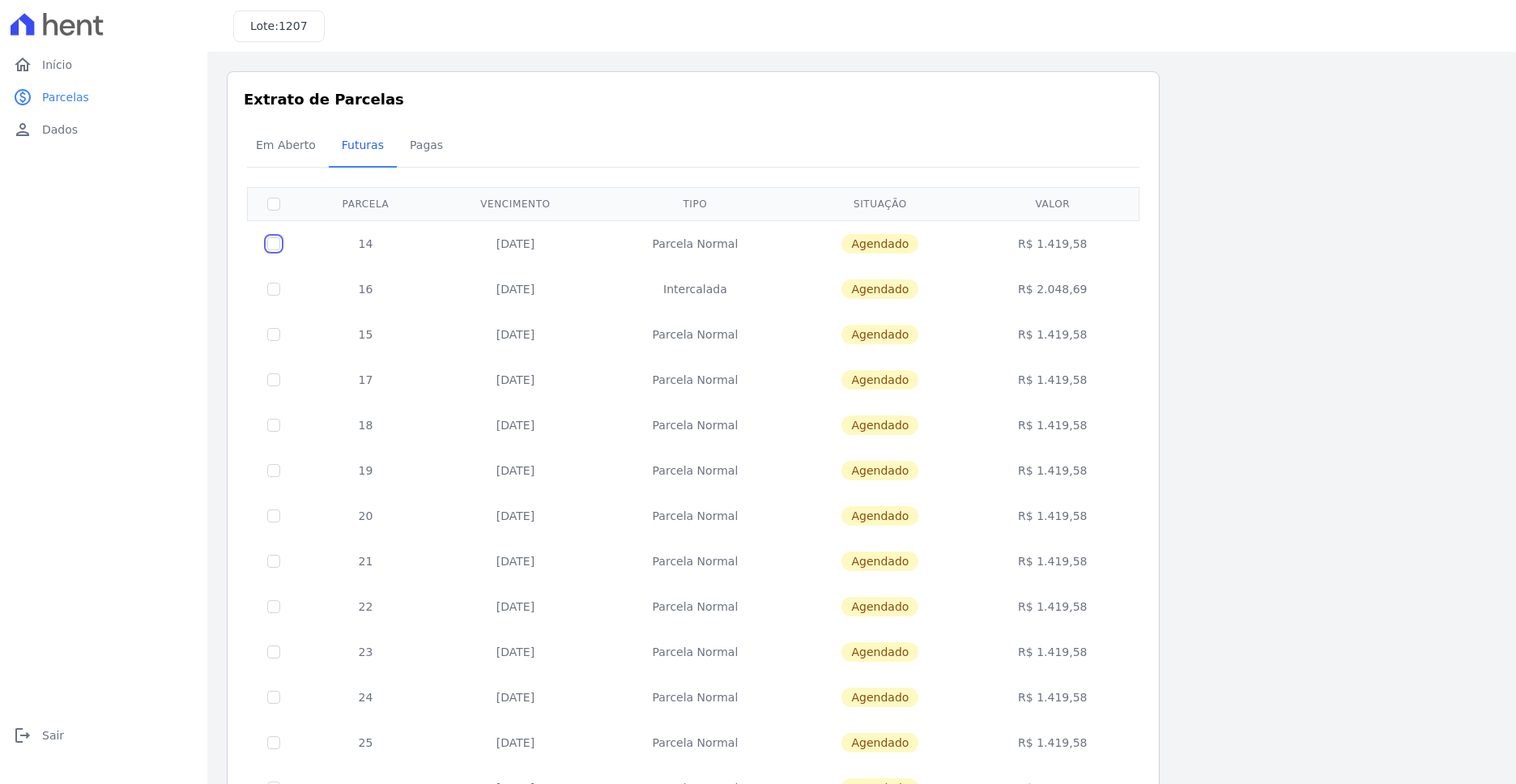
click at [270, 246] on input "checkbox" at bounding box center [274, 244] width 13 height 13
checkbox input "true"
click at [277, 333] on input "checkbox" at bounding box center [274, 335] width 13 height 13
checkbox input "true"
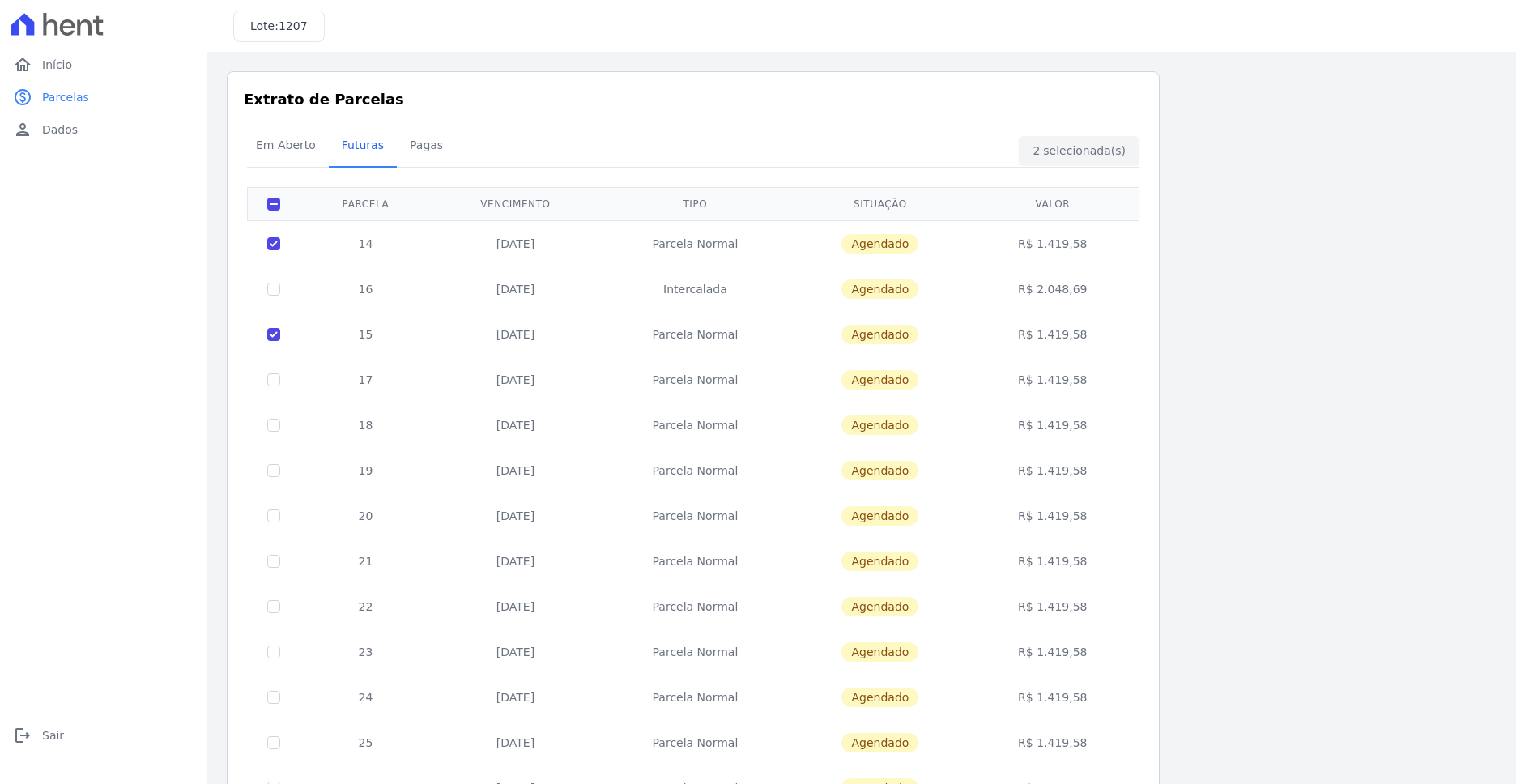
click at [281, 383] on td at bounding box center [275, 380] width 53 height 45
click at [273, 377] on input "checkbox" at bounding box center [274, 380] width 13 height 13
checkbox input "true"
click at [278, 420] on input "checkbox" at bounding box center [274, 425] width 13 height 13
checkbox input "true"
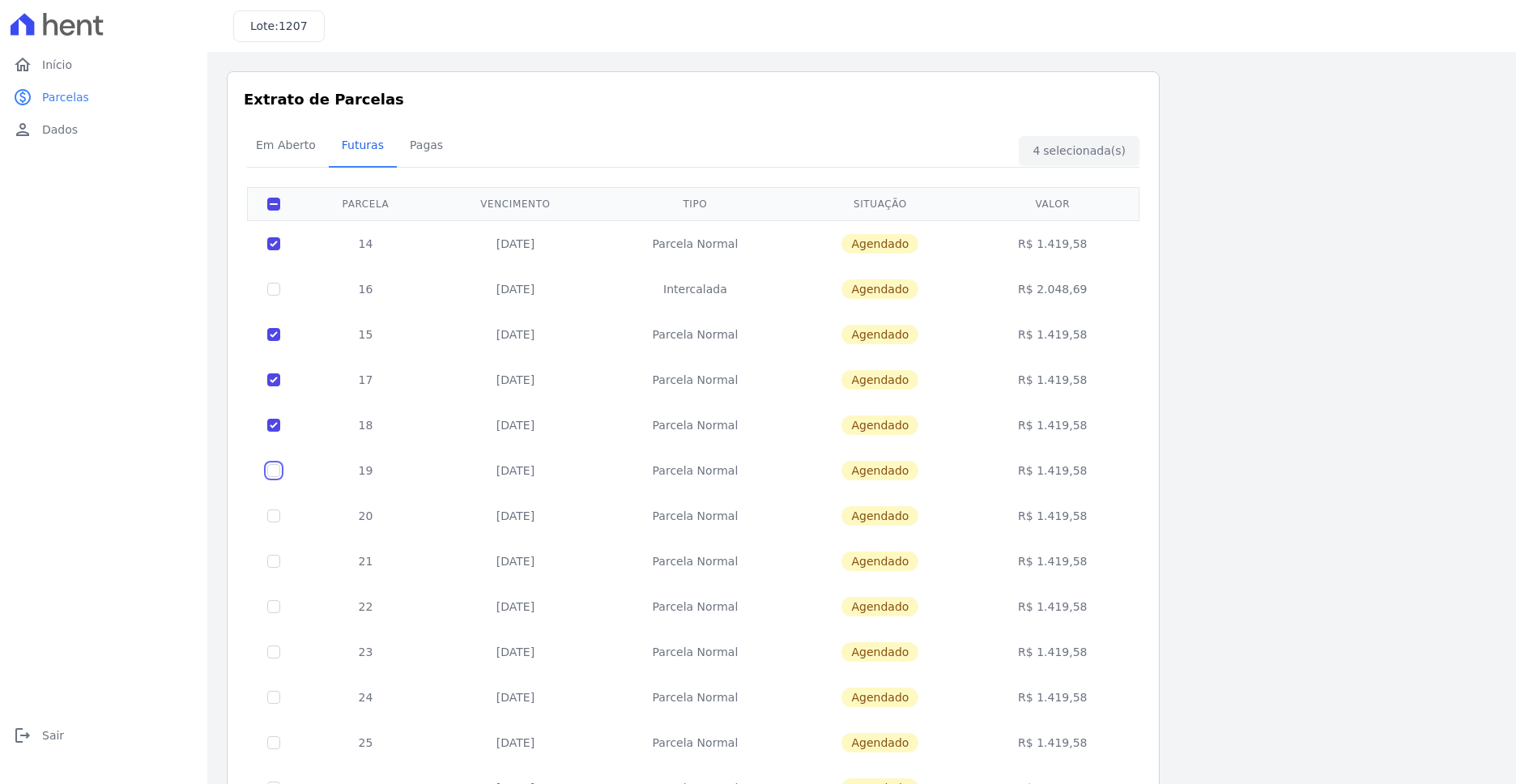
click at [272, 467] on input "checkbox" at bounding box center [274, 471] width 13 height 13
checkbox input "true"
click at [275, 516] on input "checkbox" at bounding box center [274, 516] width 13 height 13
checkbox input "true"
click at [283, 568] on td at bounding box center [275, 561] width 53 height 45
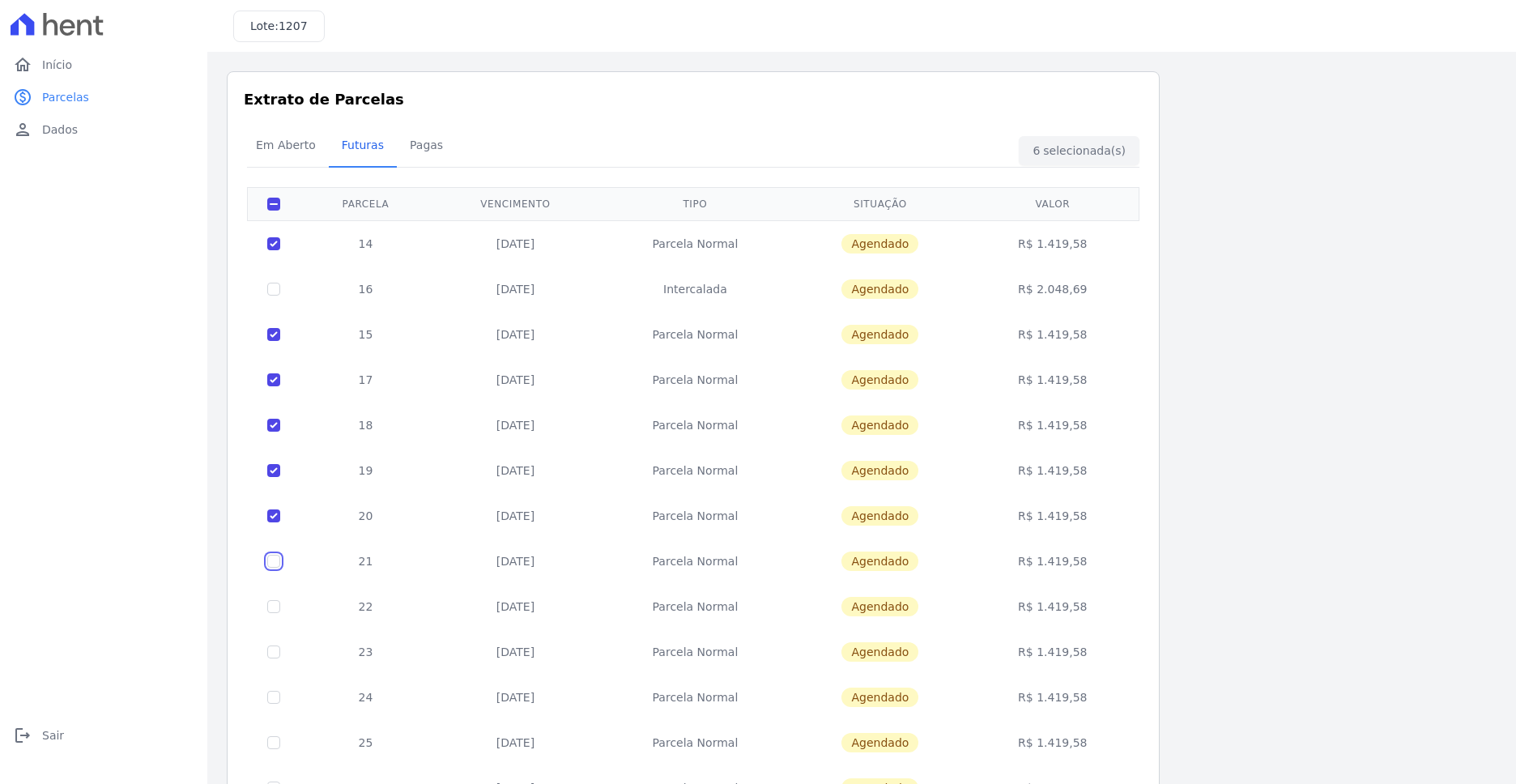
drag, startPoint x: 274, startPoint y: 562, endPoint x: 280, endPoint y: 584, distance: 22.8
click at [275, 562] on input "checkbox" at bounding box center [274, 561] width 13 height 13
checkbox input "true"
click at [276, 604] on input "checkbox" at bounding box center [274, 607] width 13 height 13
checkbox input "true"
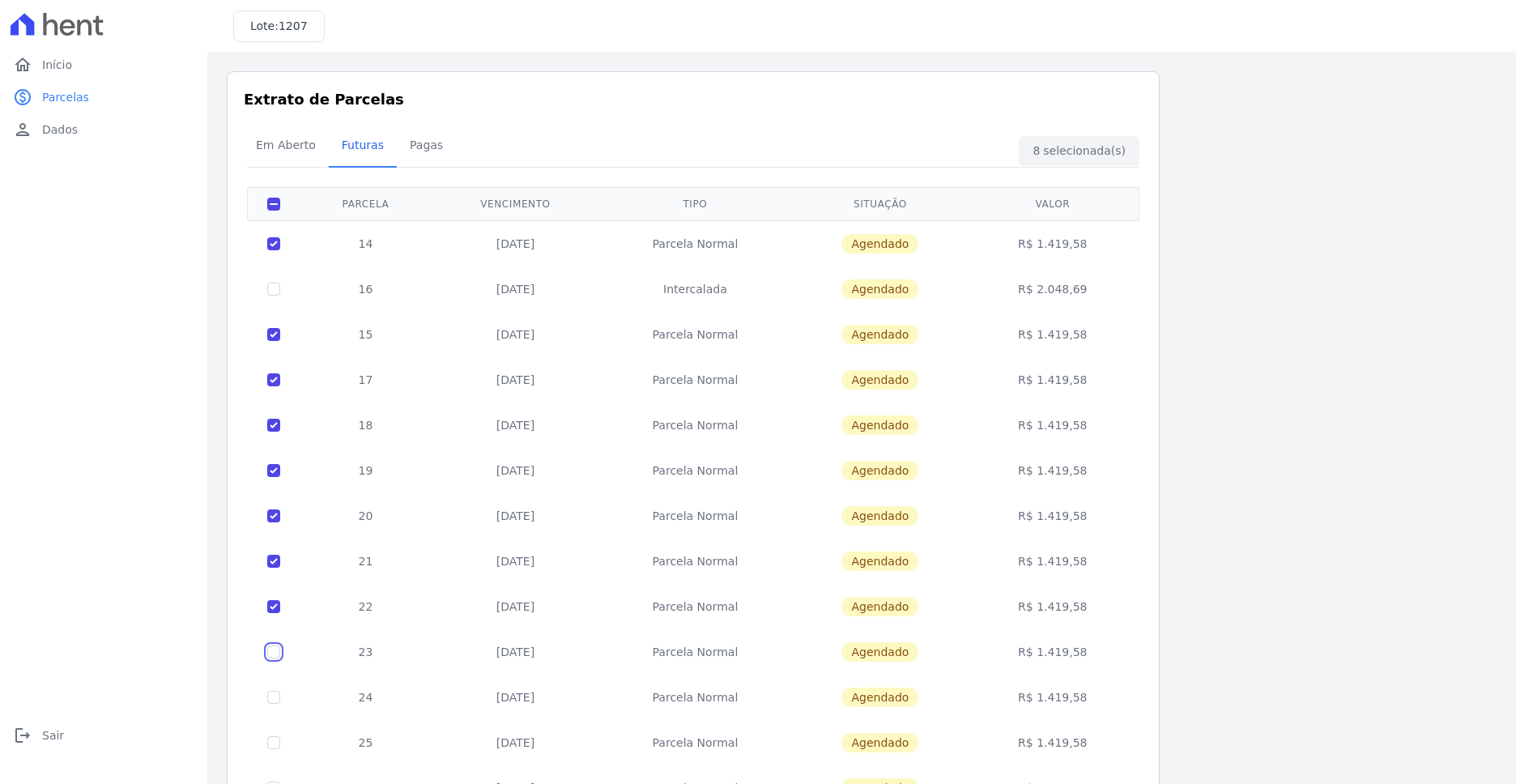
click at [276, 647] on input "checkbox" at bounding box center [274, 652] width 13 height 13
checkbox input "true"
click at [277, 699] on input "checkbox" at bounding box center [274, 697] width 13 height 13
checkbox input "true"
click at [277, 751] on td at bounding box center [275, 743] width 53 height 45
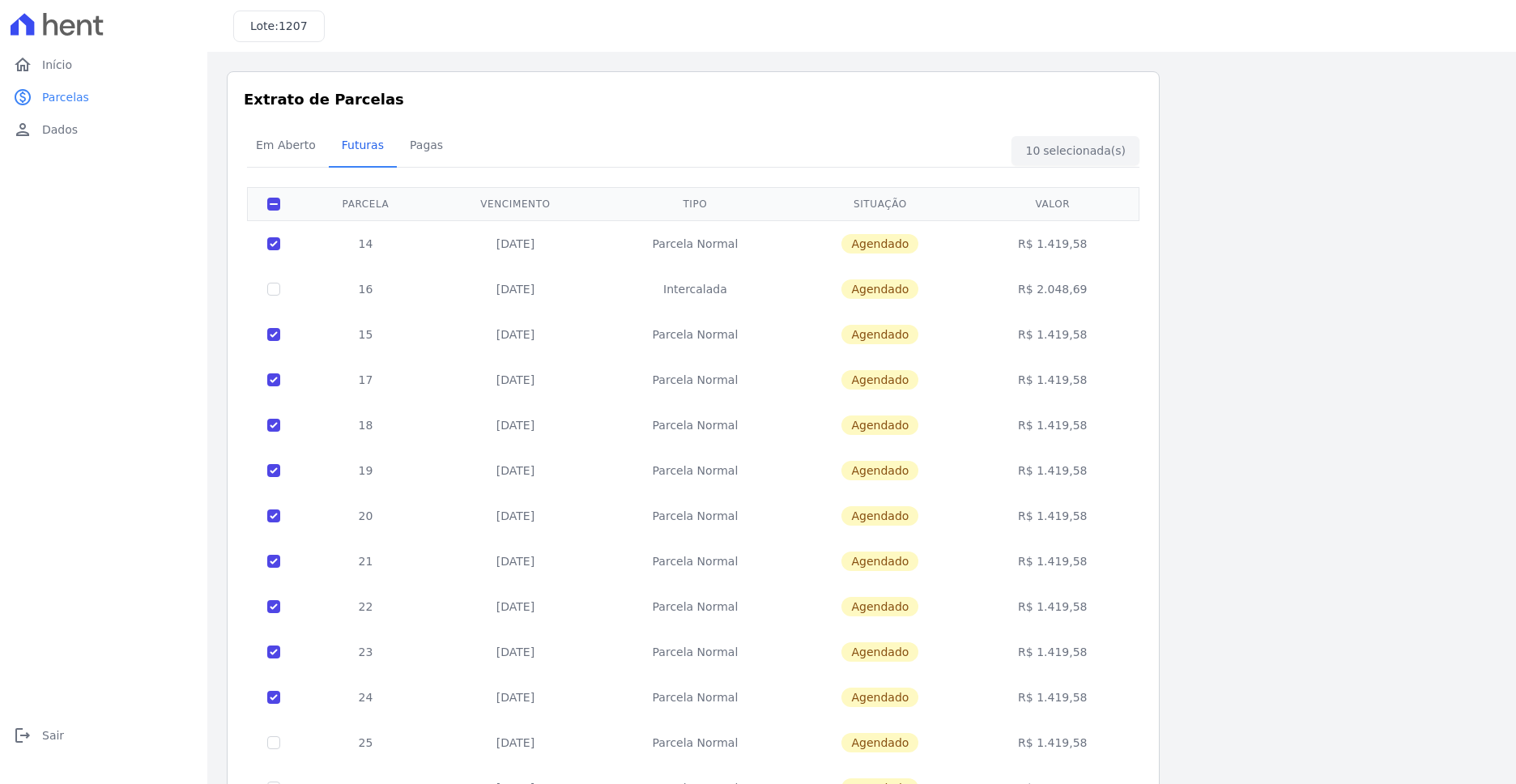
click at [276, 749] on td at bounding box center [275, 743] width 53 height 45
click at [278, 740] on input "checkbox" at bounding box center [274, 743] width 13 height 13
checkbox input "true"
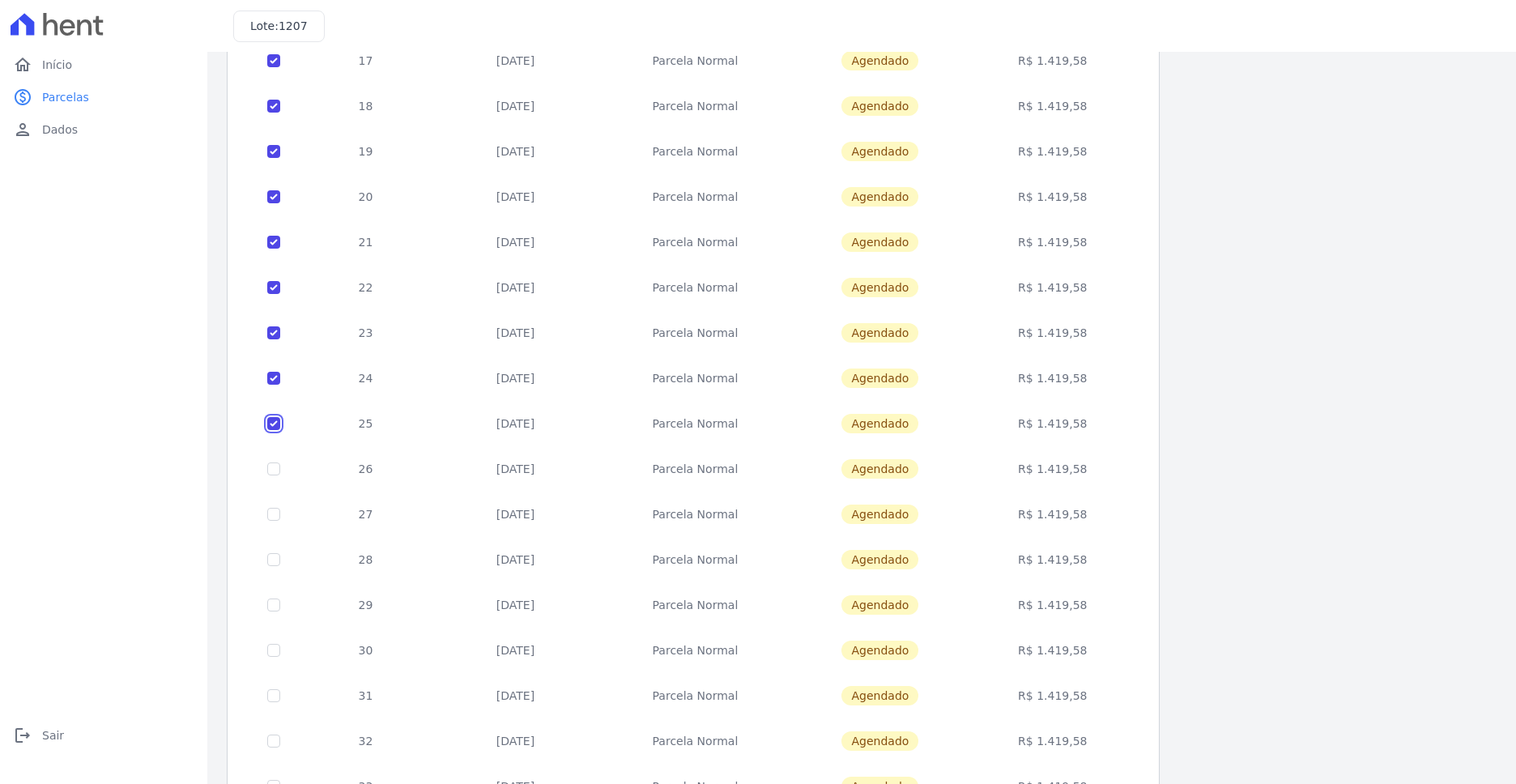
scroll to position [324, 0]
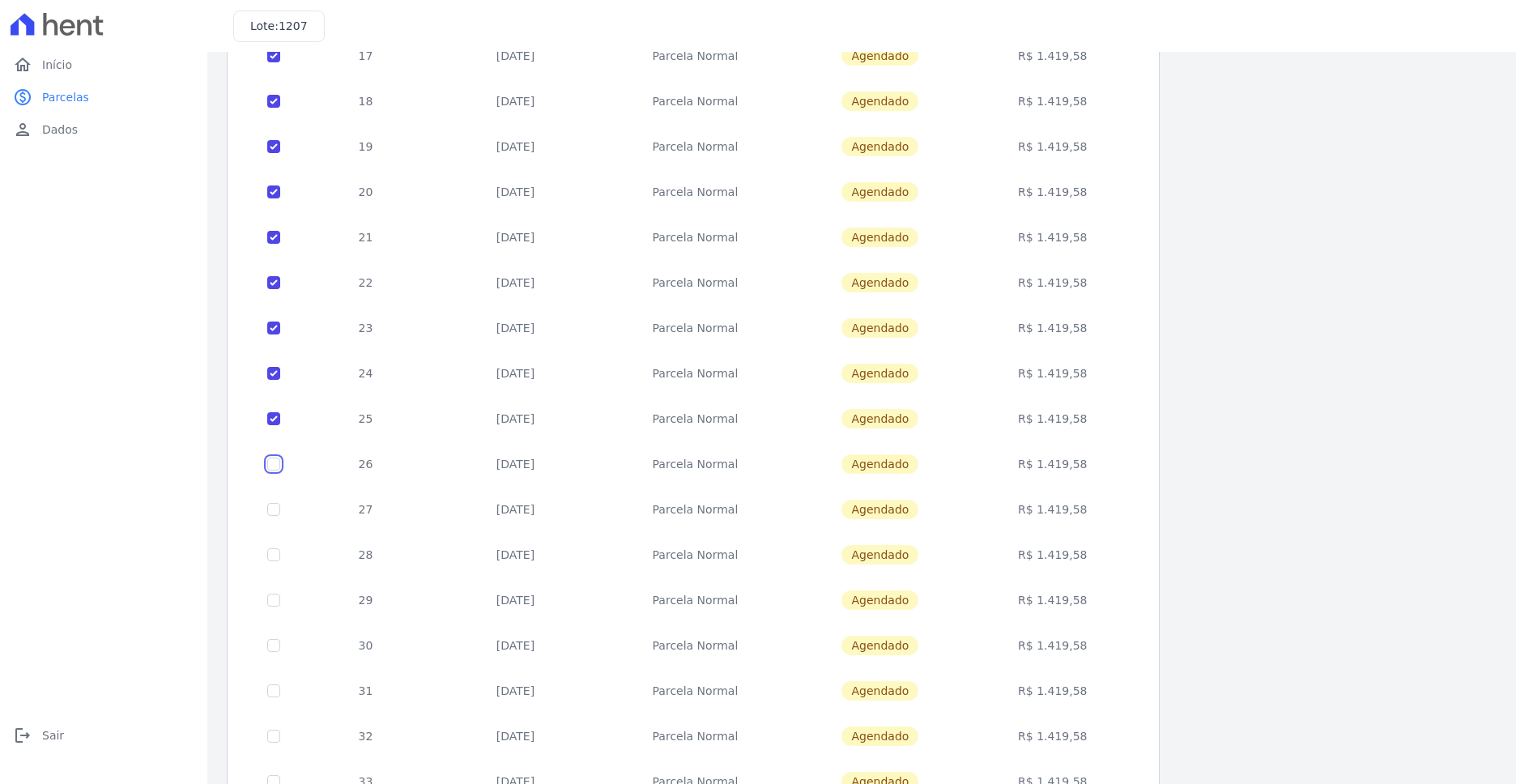
click at [272, 457] on input "checkbox" at bounding box center [274, 464] width 13 height 13
checkbox input "true"
click at [274, 509] on input "checkbox" at bounding box center [274, 509] width 13 height 13
checkbox input "true"
click at [275, 563] on td at bounding box center [275, 554] width 53 height 45
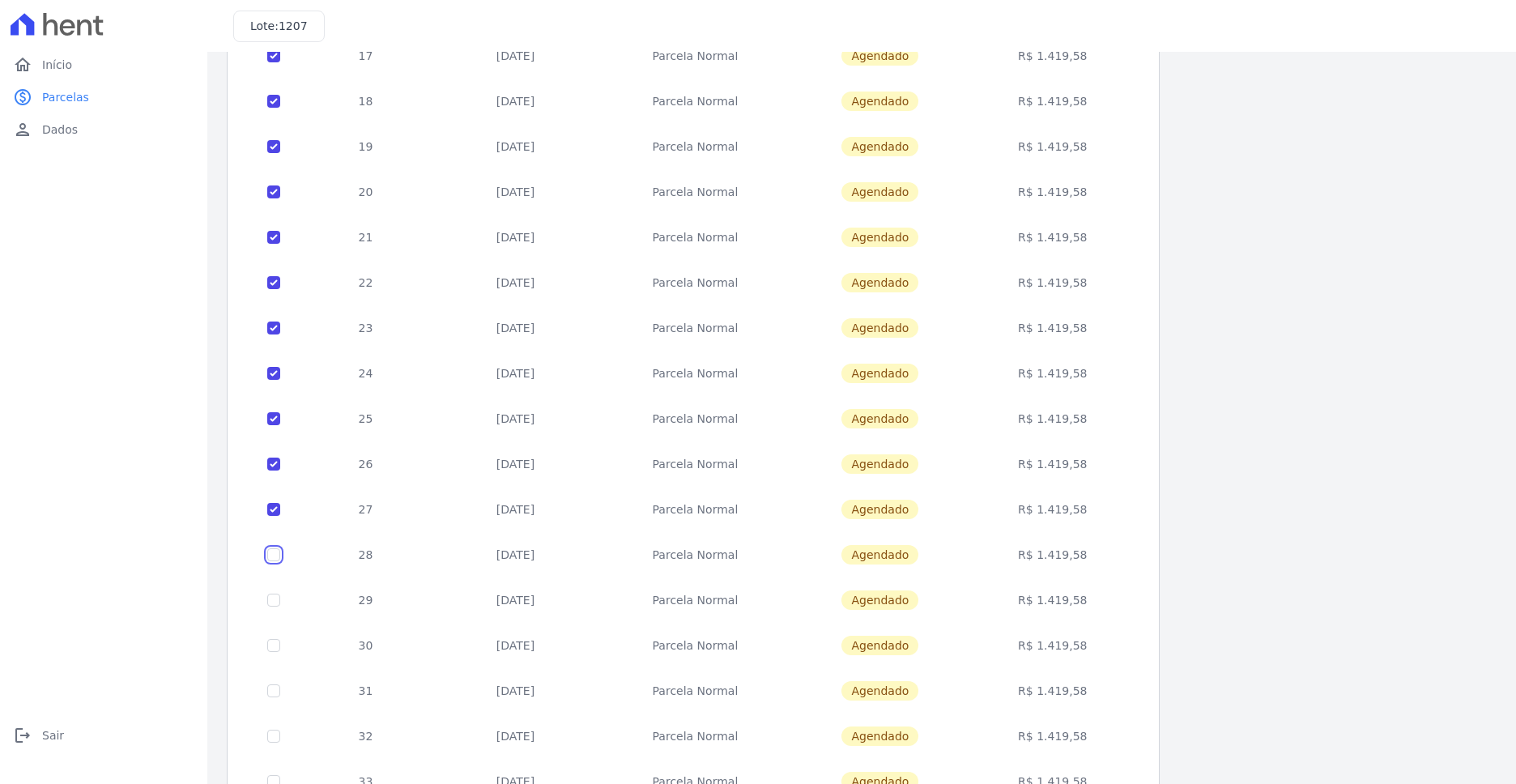
click at [273, 553] on input "checkbox" at bounding box center [274, 554] width 13 height 13
checkbox input "true"
click at [281, 608] on td at bounding box center [275, 599] width 53 height 45
click at [273, 604] on input "checkbox" at bounding box center [274, 599] width 13 height 13
checkbox input "true"
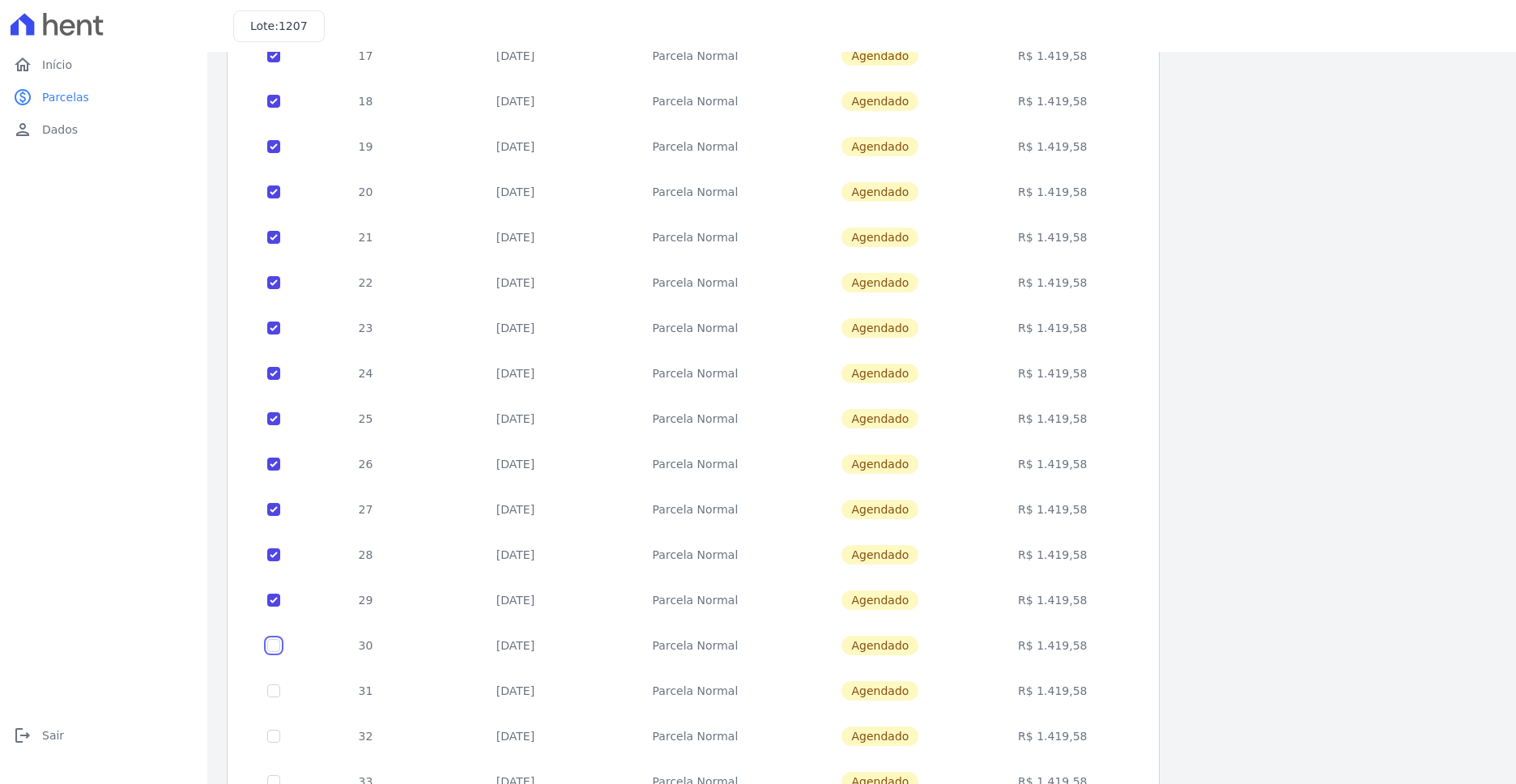
click at [274, 644] on input "checkbox" at bounding box center [274, 645] width 13 height 13
checkbox input "true"
click at [279, 701] on td at bounding box center [275, 690] width 53 height 45
click at [275, 692] on input "checkbox" at bounding box center [274, 690] width 13 height 13
checkbox input "true"
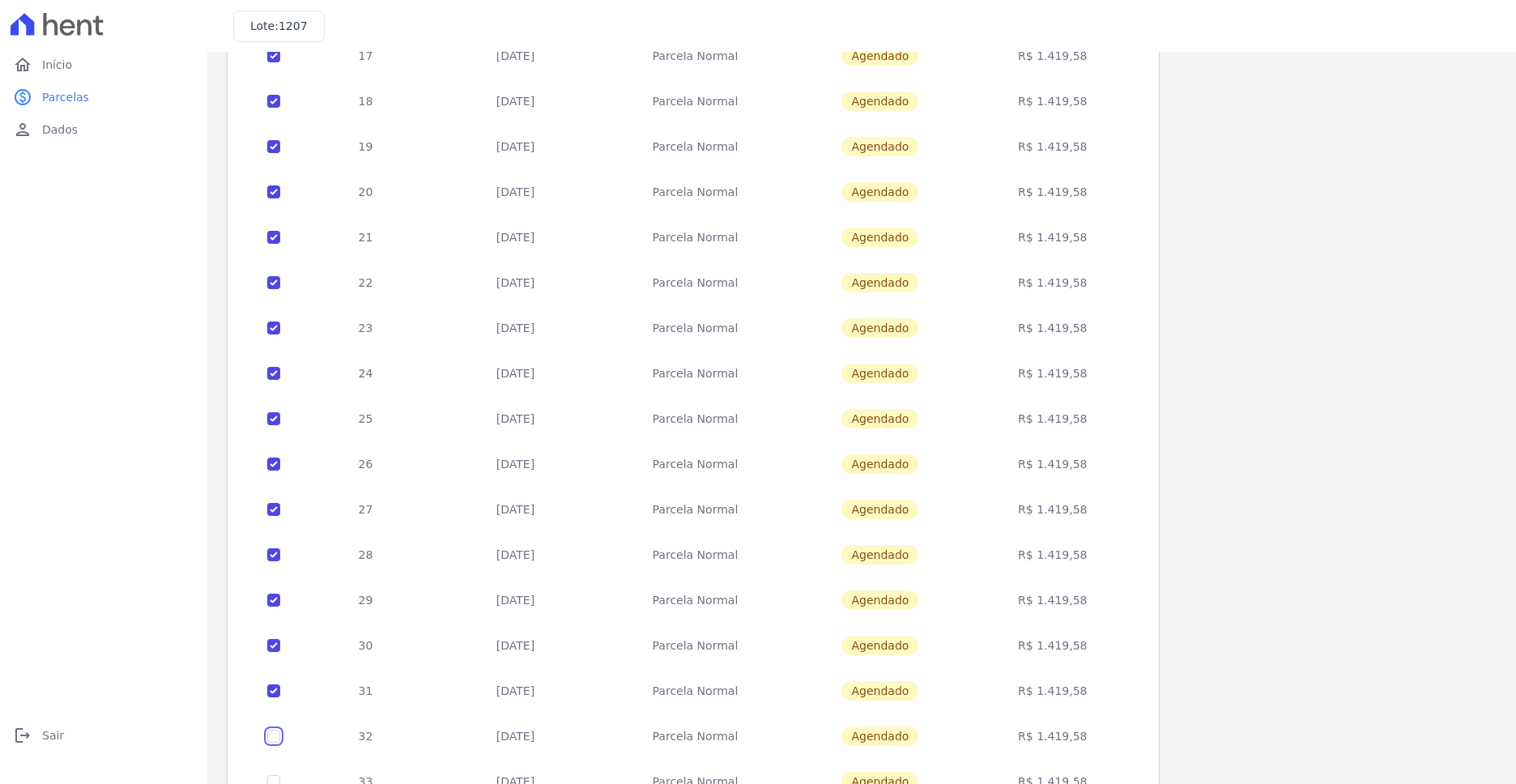
click at [275, 735] on input "checkbox" at bounding box center [274, 736] width 13 height 13
checkbox input "true"
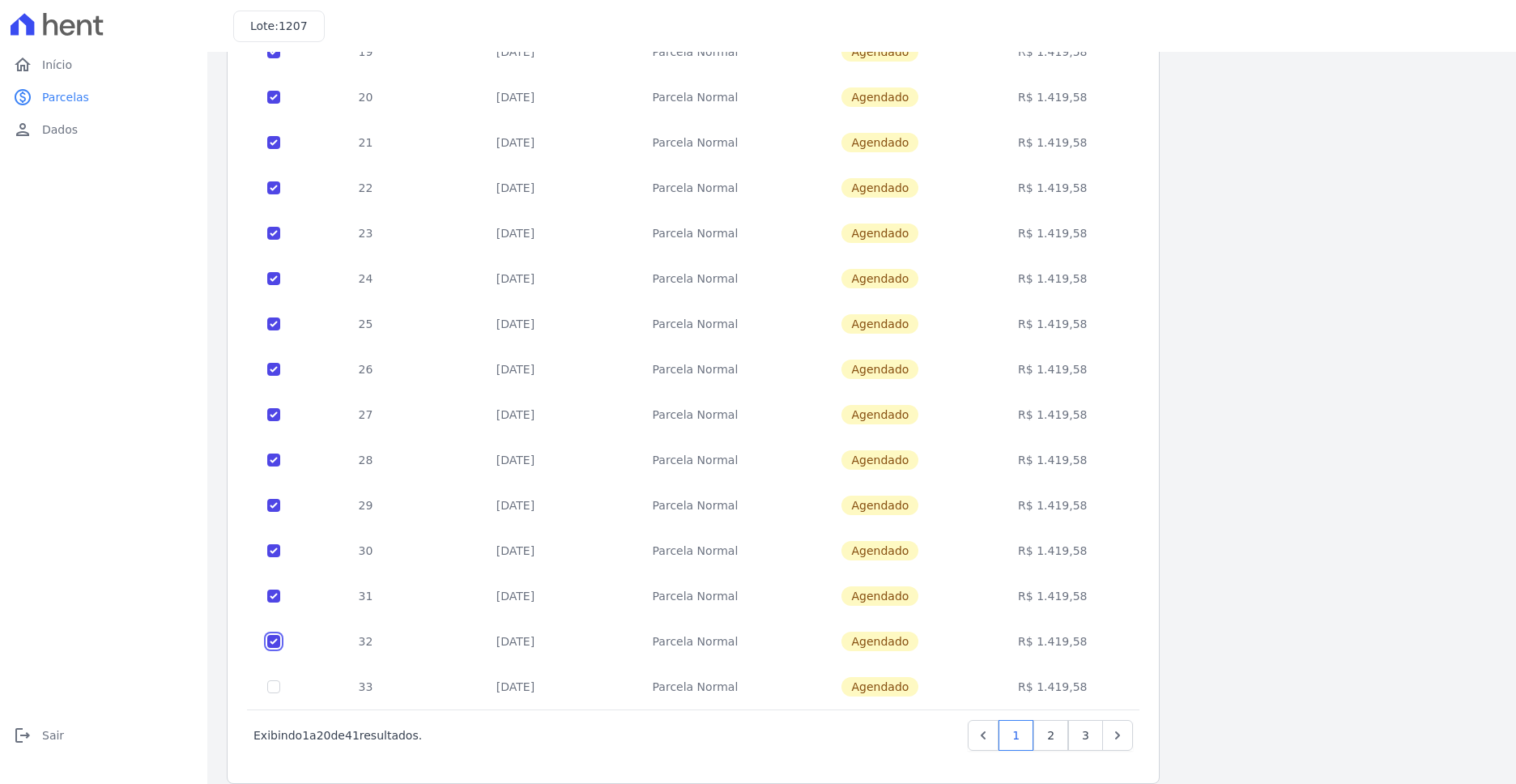
scroll to position [438, 0]
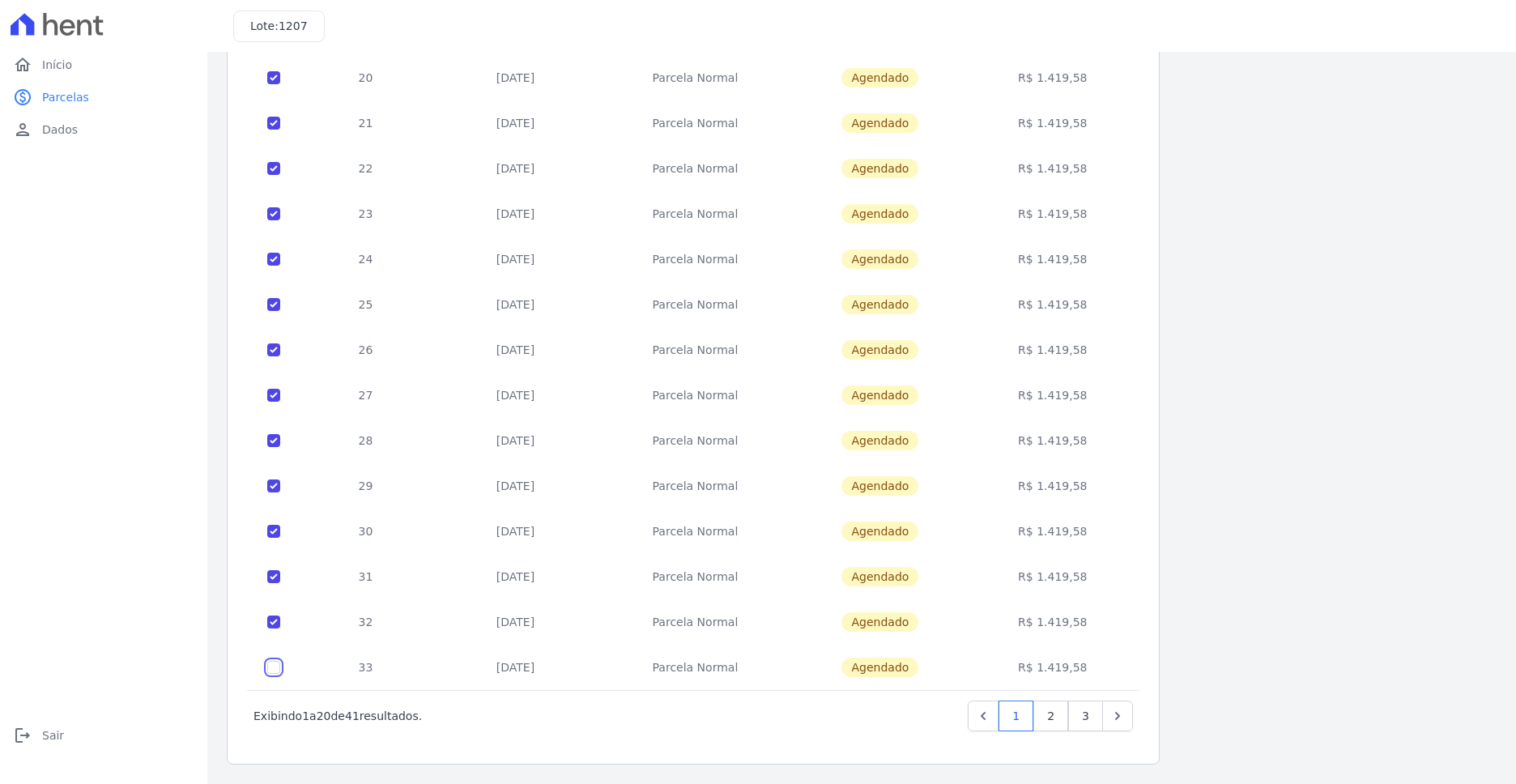
click at [274, 670] on input "checkbox" at bounding box center [274, 667] width 13 height 13
checkbox input "true"
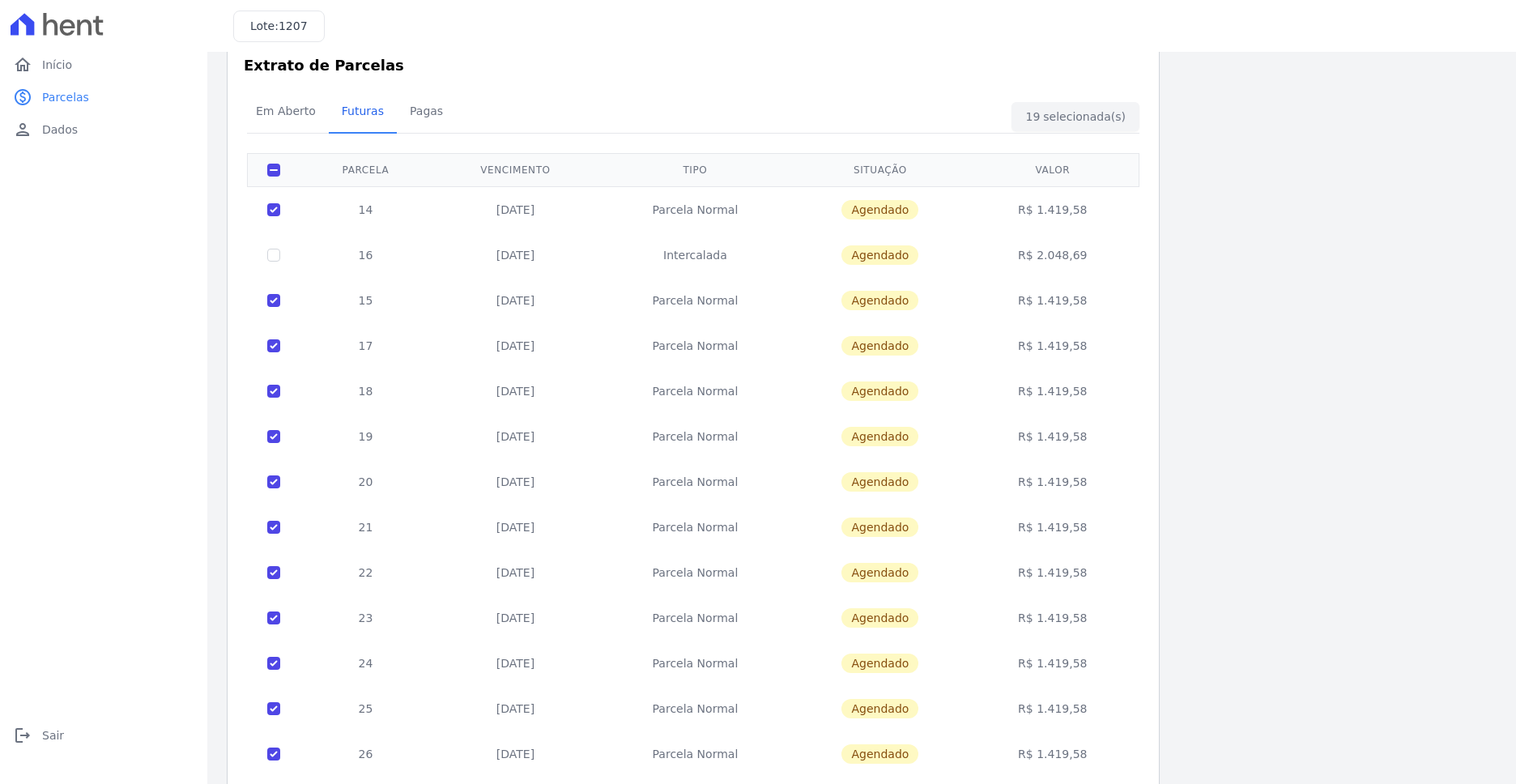
scroll to position [0, 0]
